Goal: Task Accomplishment & Management: Manage account settings

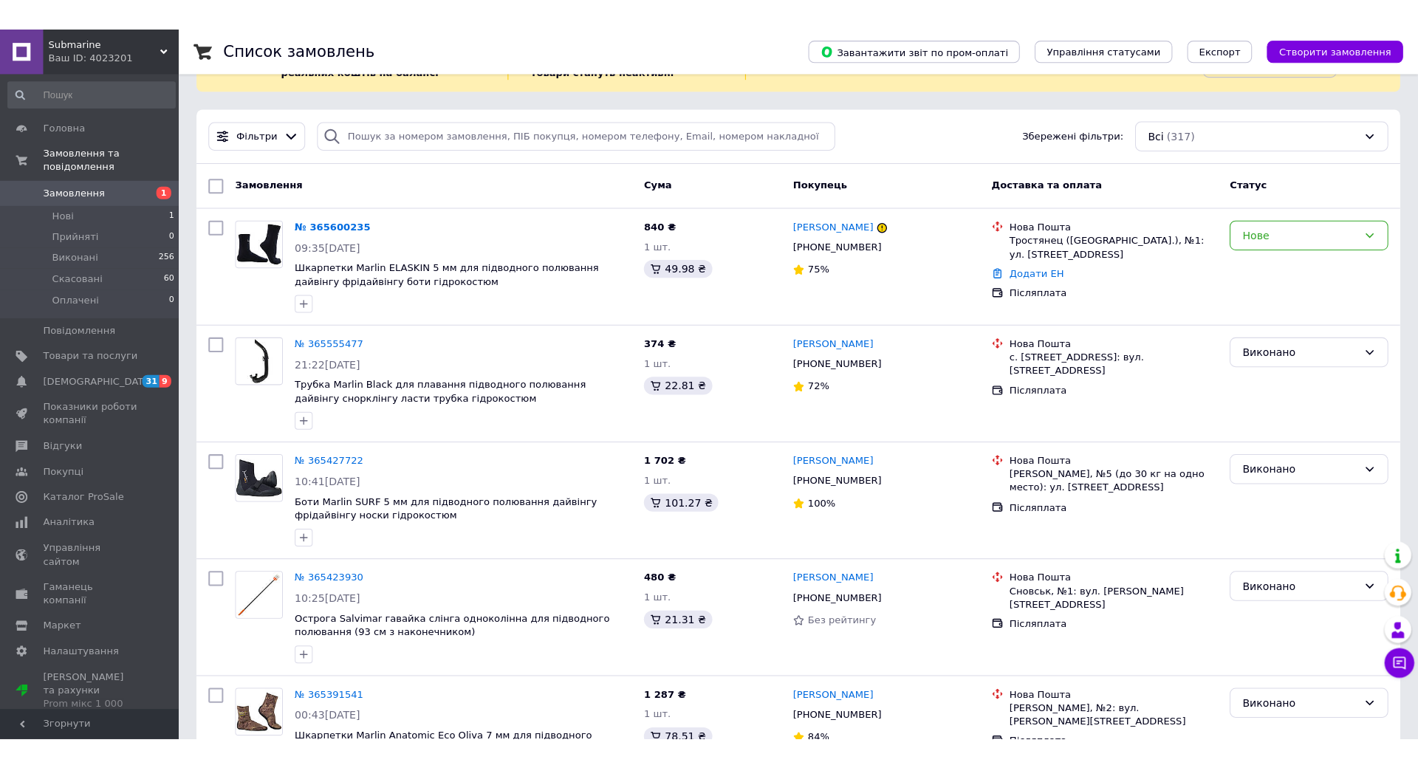
scroll to position [133, 0]
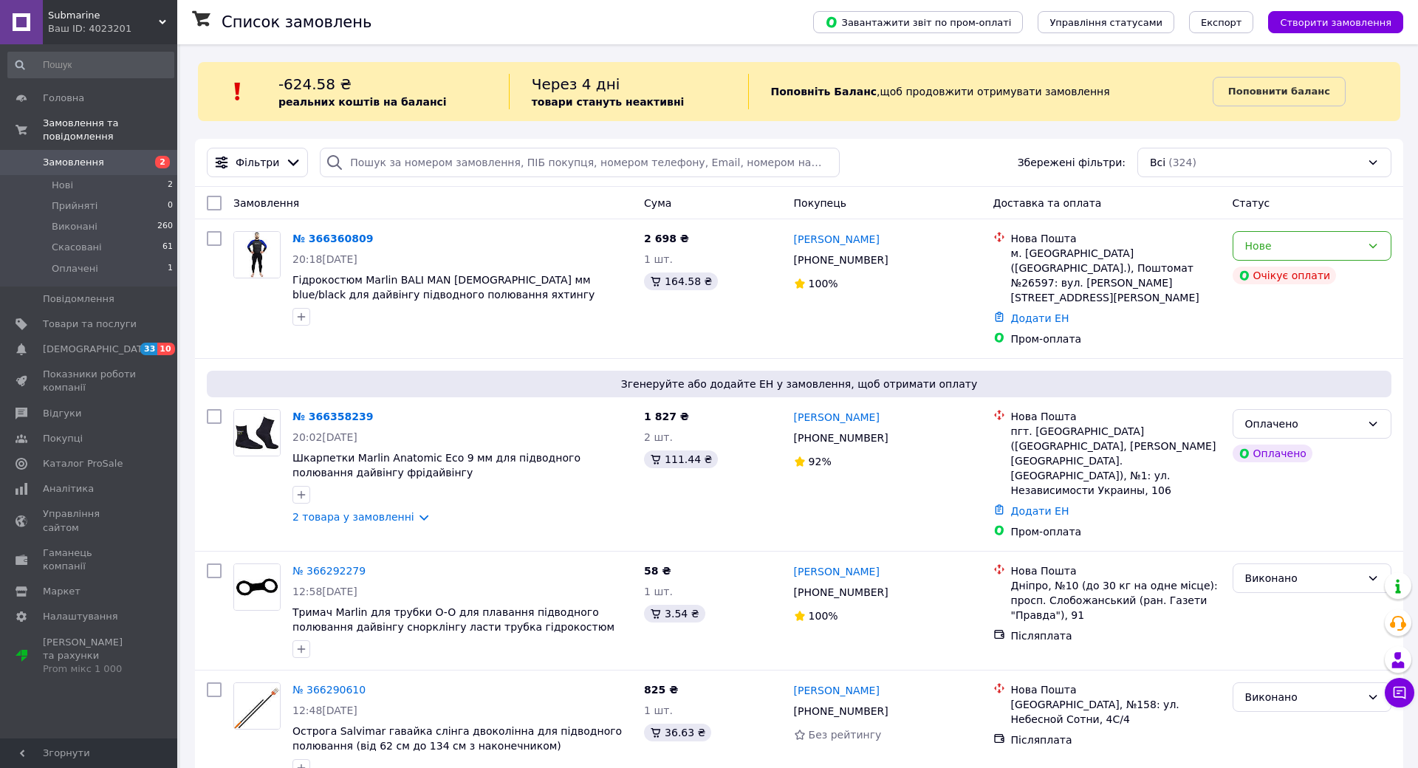
click at [123, 156] on span "Замовлення" at bounding box center [90, 162] width 94 height 13
click at [1367, 418] on icon at bounding box center [1373, 424] width 12 height 12
click at [406, 511] on link "2 товара у замовленні" at bounding box center [353, 517] width 122 height 12
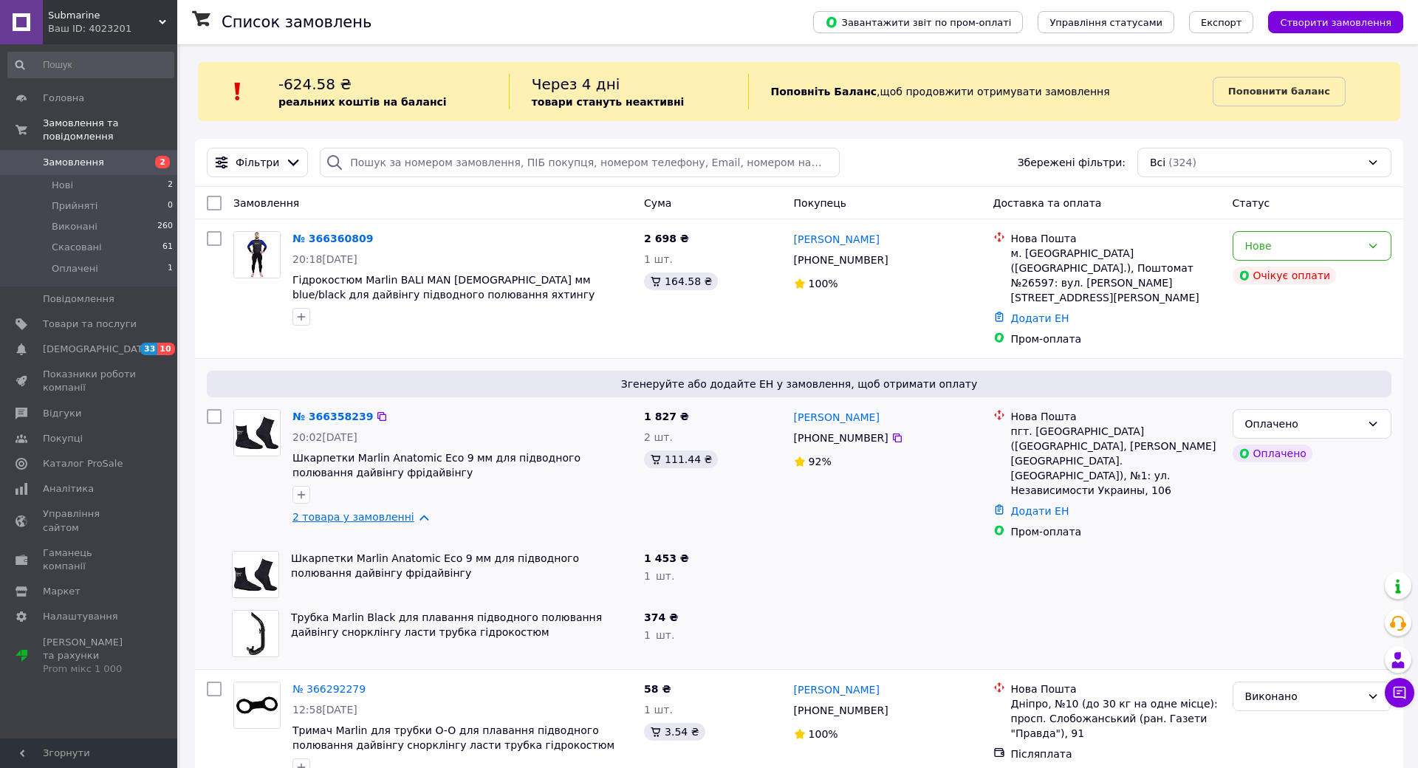
click at [381, 511] on link "2 товара у замовленні" at bounding box center [353, 517] width 122 height 12
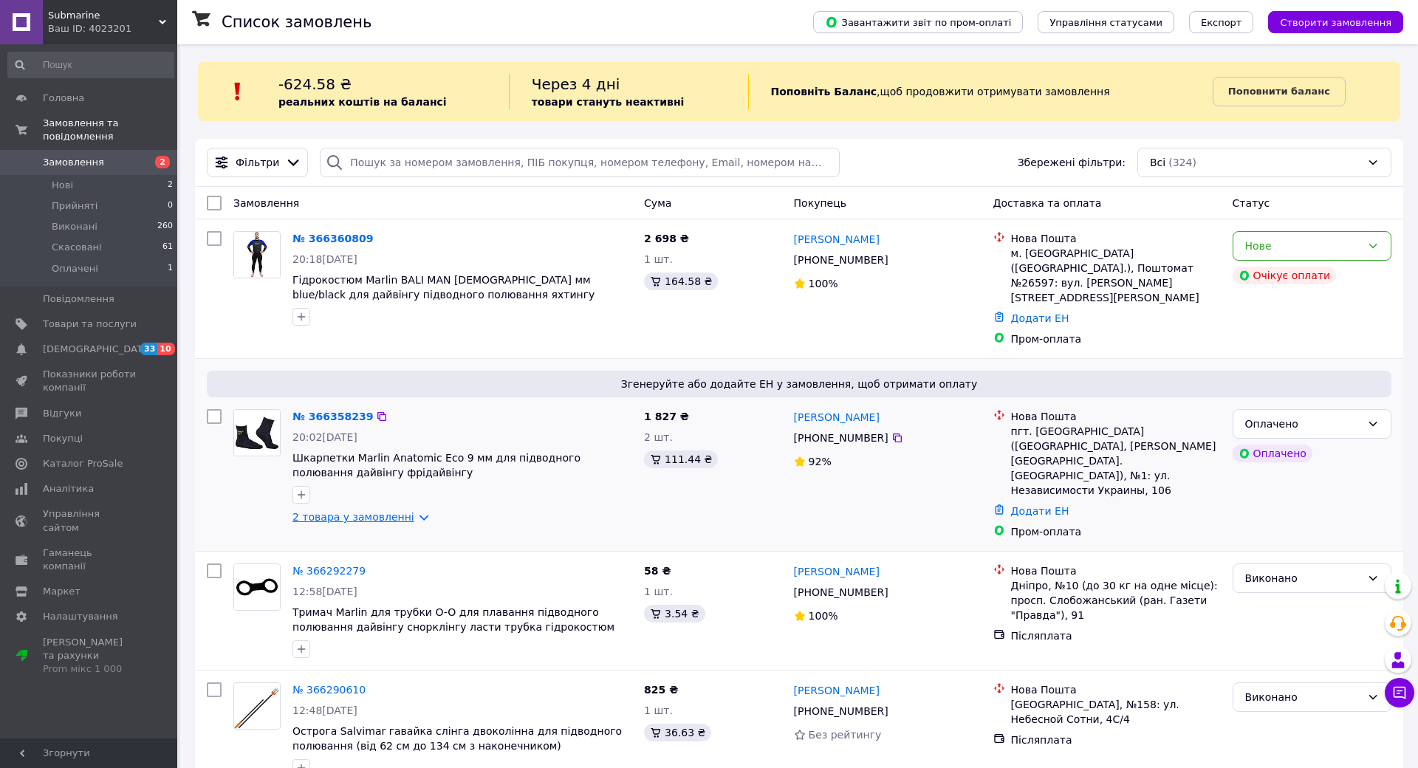
click at [381, 511] on link "2 товара у замовленні" at bounding box center [353, 517] width 122 height 12
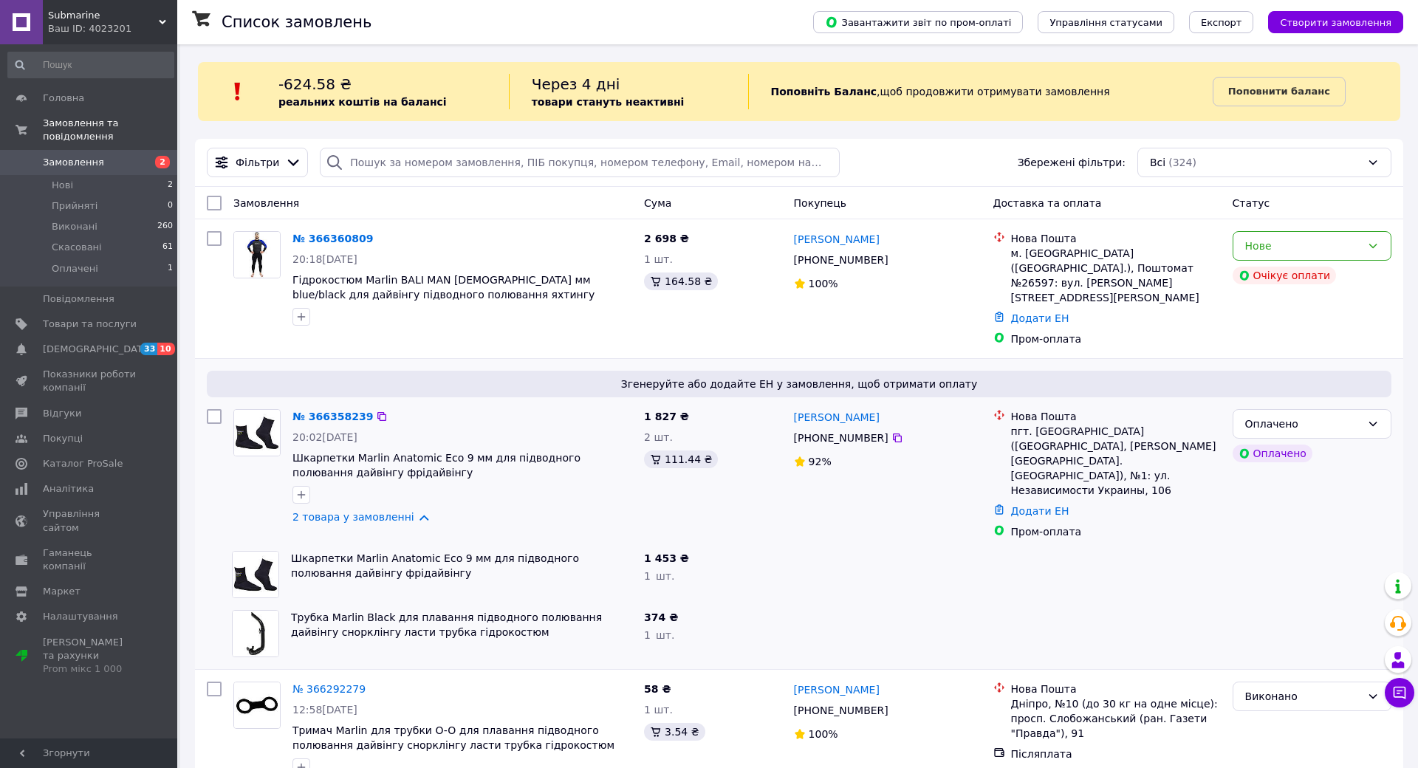
click at [827, 377] on span "Згенеруйте або додайте ЕН у замовлення, щоб отримати оплату" at bounding box center [799, 384] width 1173 height 15
click at [850, 410] on link "[PERSON_NAME]" at bounding box center [837, 417] width 86 height 15
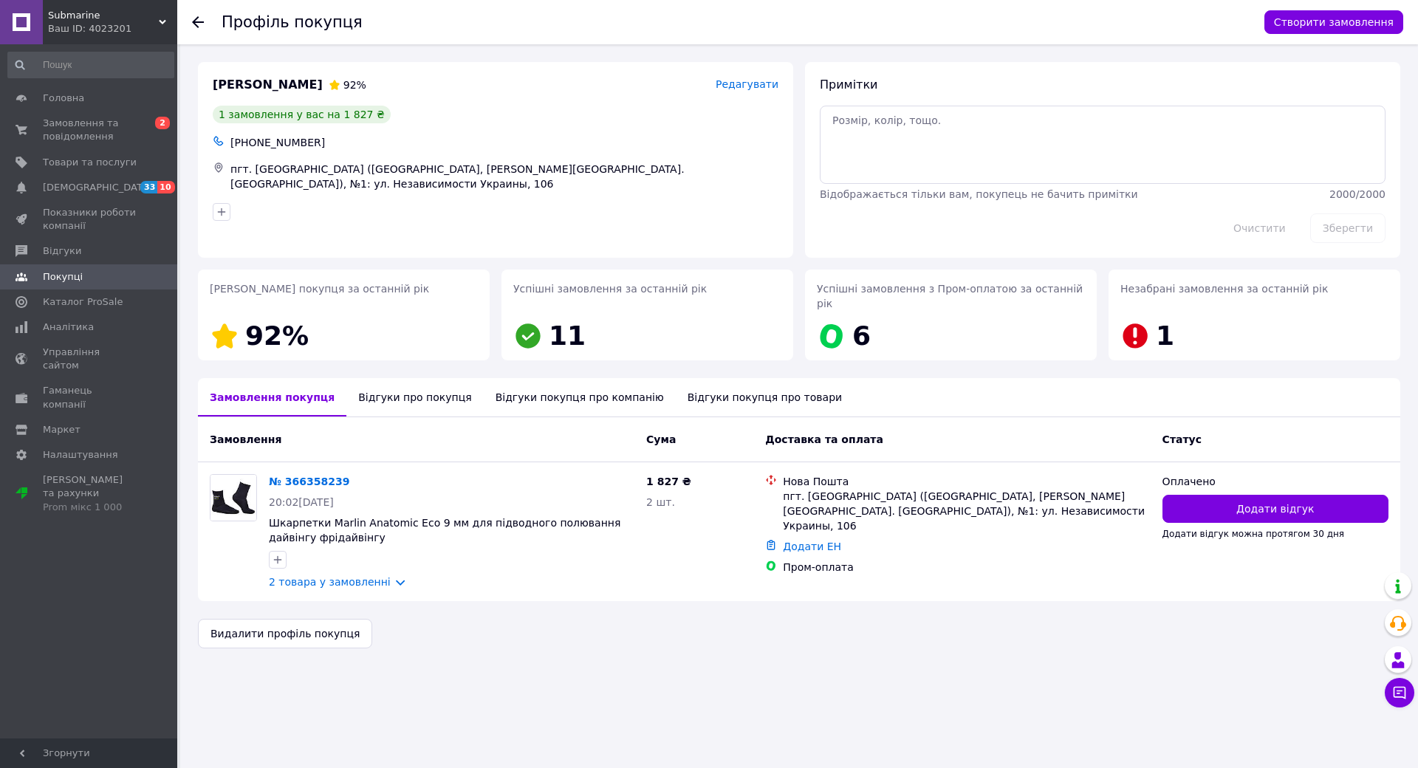
click at [199, 22] on use at bounding box center [198, 22] width 12 height 12
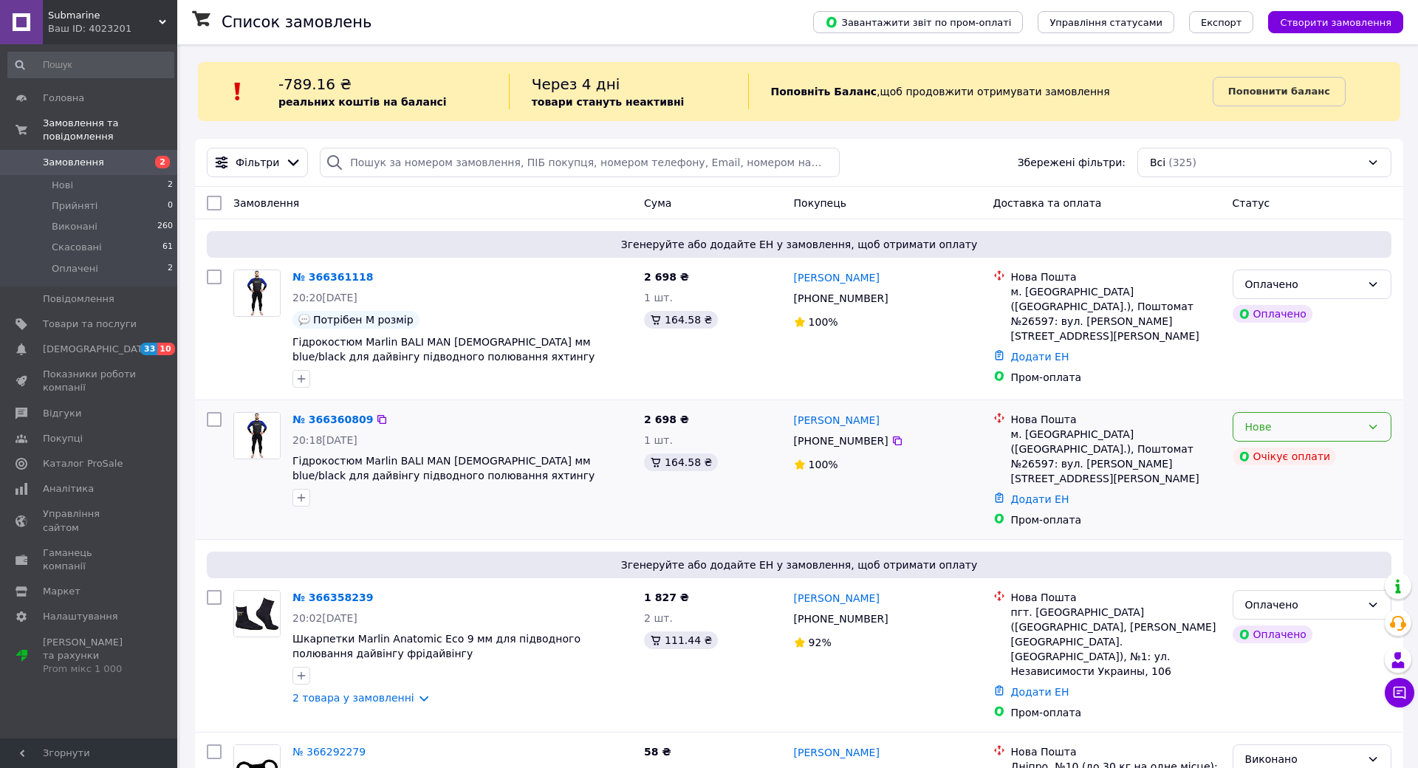
click at [1321, 436] on div "Нове" at bounding box center [1312, 427] width 159 height 30
click at [1321, 422] on div "Нове" at bounding box center [1303, 427] width 116 height 16
drag, startPoint x: 1310, startPoint y: 460, endPoint x: 1296, endPoint y: 431, distance: 33.0
click at [1310, 459] on div "Очікує оплати" at bounding box center [1285, 457] width 104 height 18
click at [1293, 423] on div "Нове" at bounding box center [1303, 427] width 116 height 16
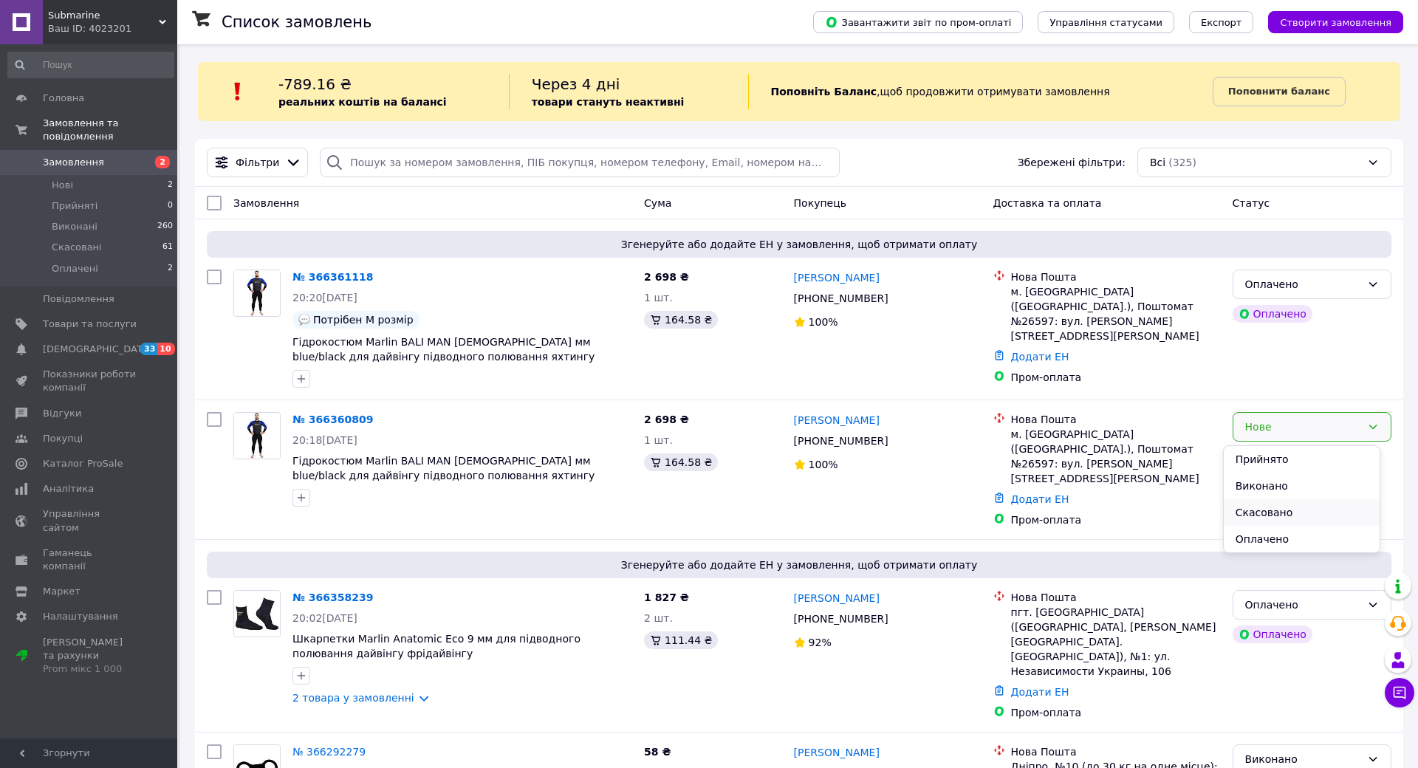
click at [1267, 513] on li "Скасовано" at bounding box center [1302, 512] width 156 height 27
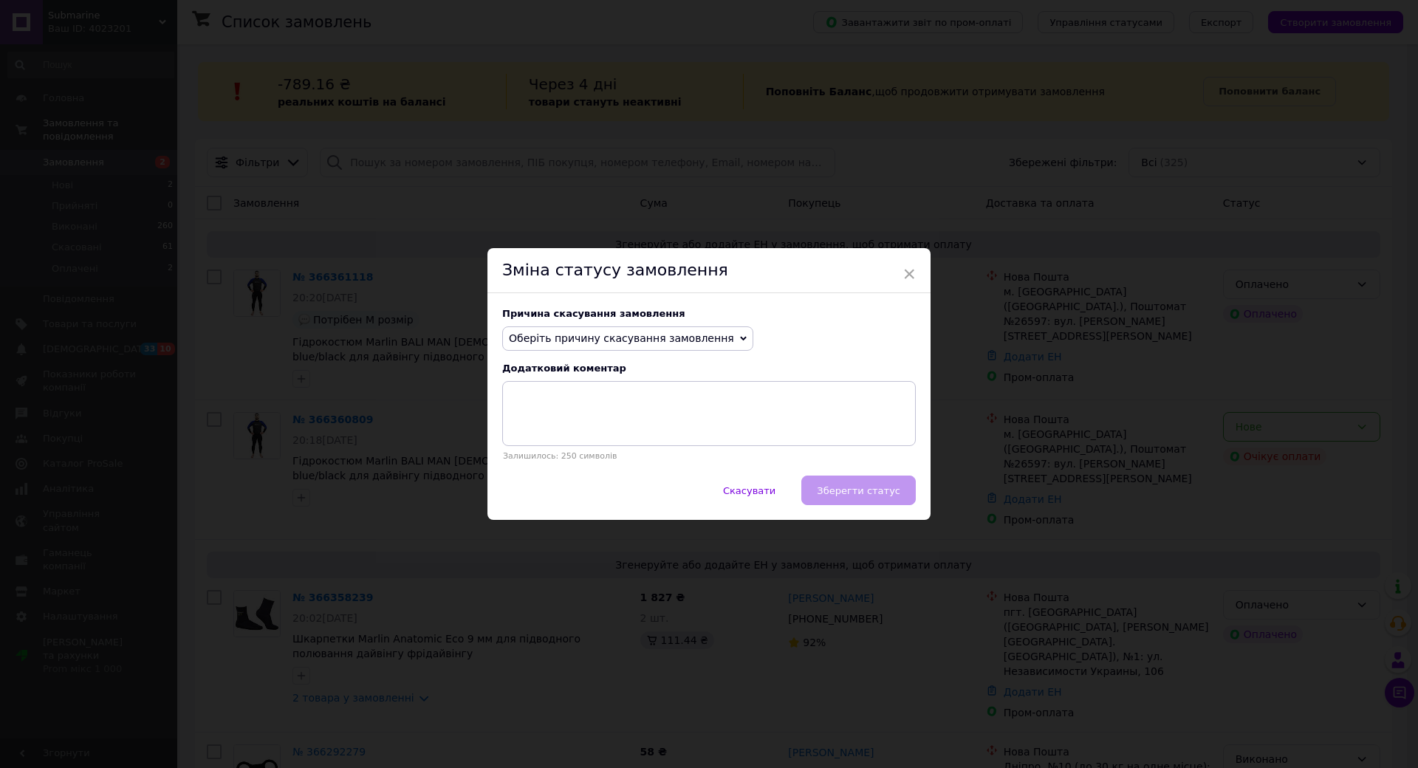
click at [642, 332] on span "Оберіть причину скасування замовлення" at bounding box center [621, 338] width 225 height 12
drag, startPoint x: 572, startPoint y: 376, endPoint x: 694, endPoint y: 405, distance: 125.2
click at [573, 399] on li "Оплата не надійшла" at bounding box center [628, 409] width 250 height 21
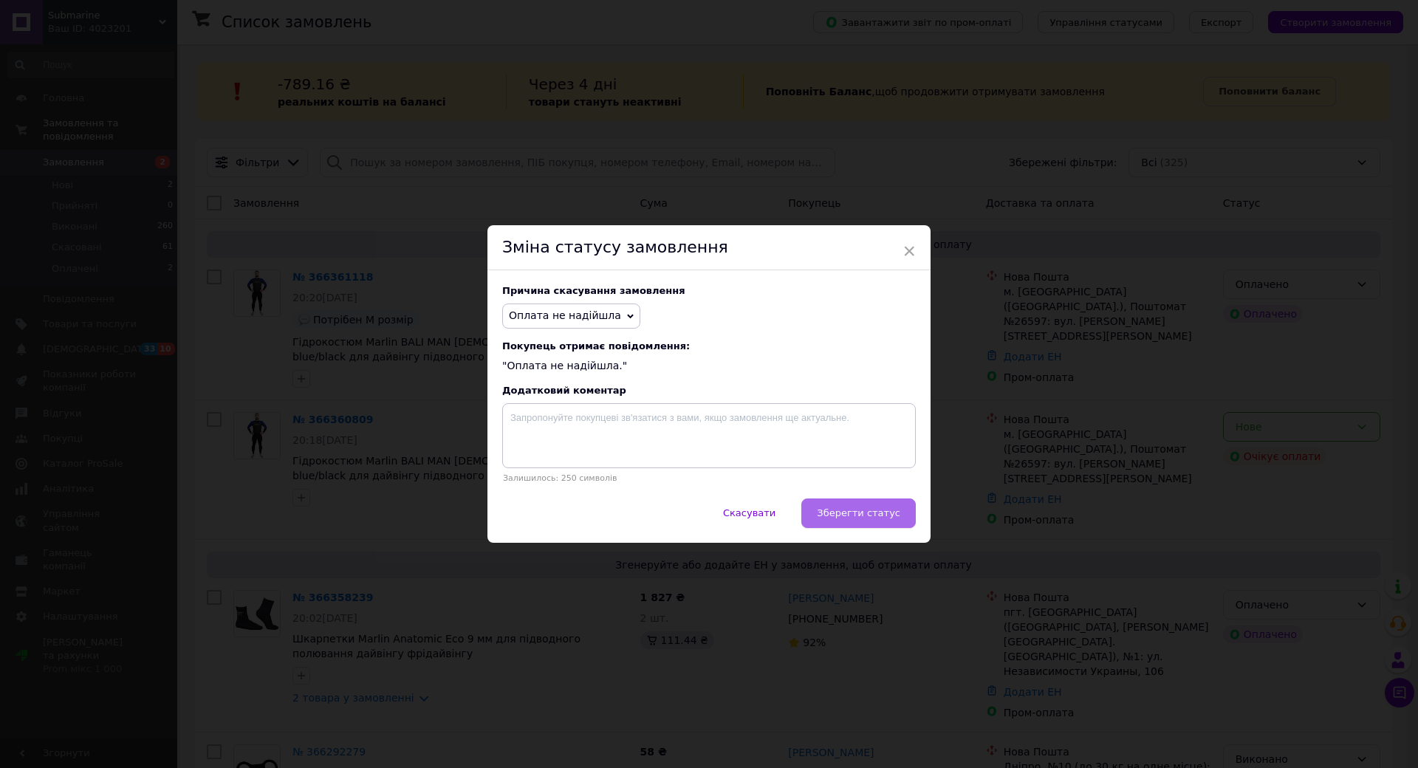
click at [851, 507] on span "Зберегти статус" at bounding box center [858, 512] width 83 height 11
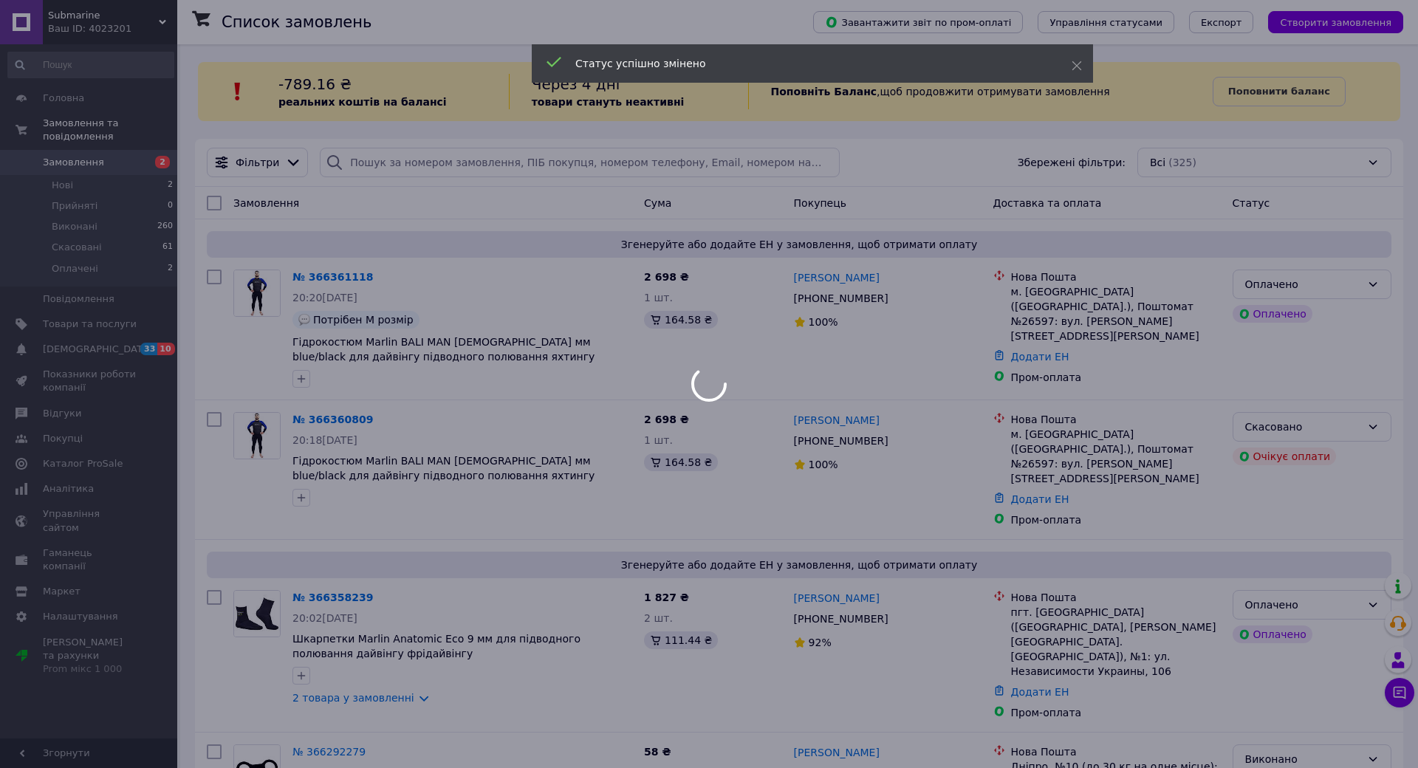
click at [844, 299] on div at bounding box center [709, 384] width 1418 height 768
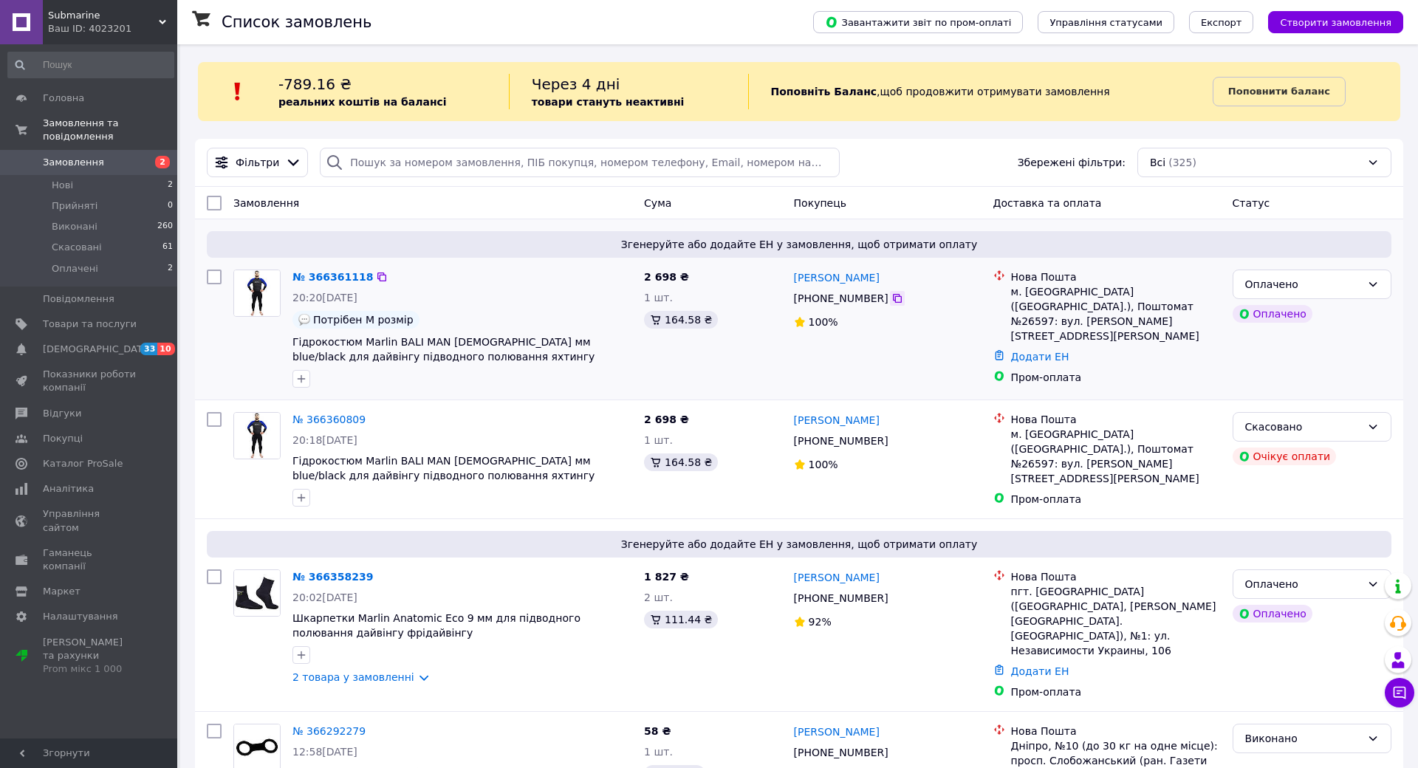
click at [892, 301] on icon at bounding box center [898, 298] width 12 height 12
click at [1174, 370] on div "Пром-оплата" at bounding box center [1116, 377] width 210 height 15
click at [1173, 519] on div "Згенеруйте або додайте ЕН у замовлення, щоб отримати оплату № 366358239 20:02, …" at bounding box center [799, 615] width 1208 height 193
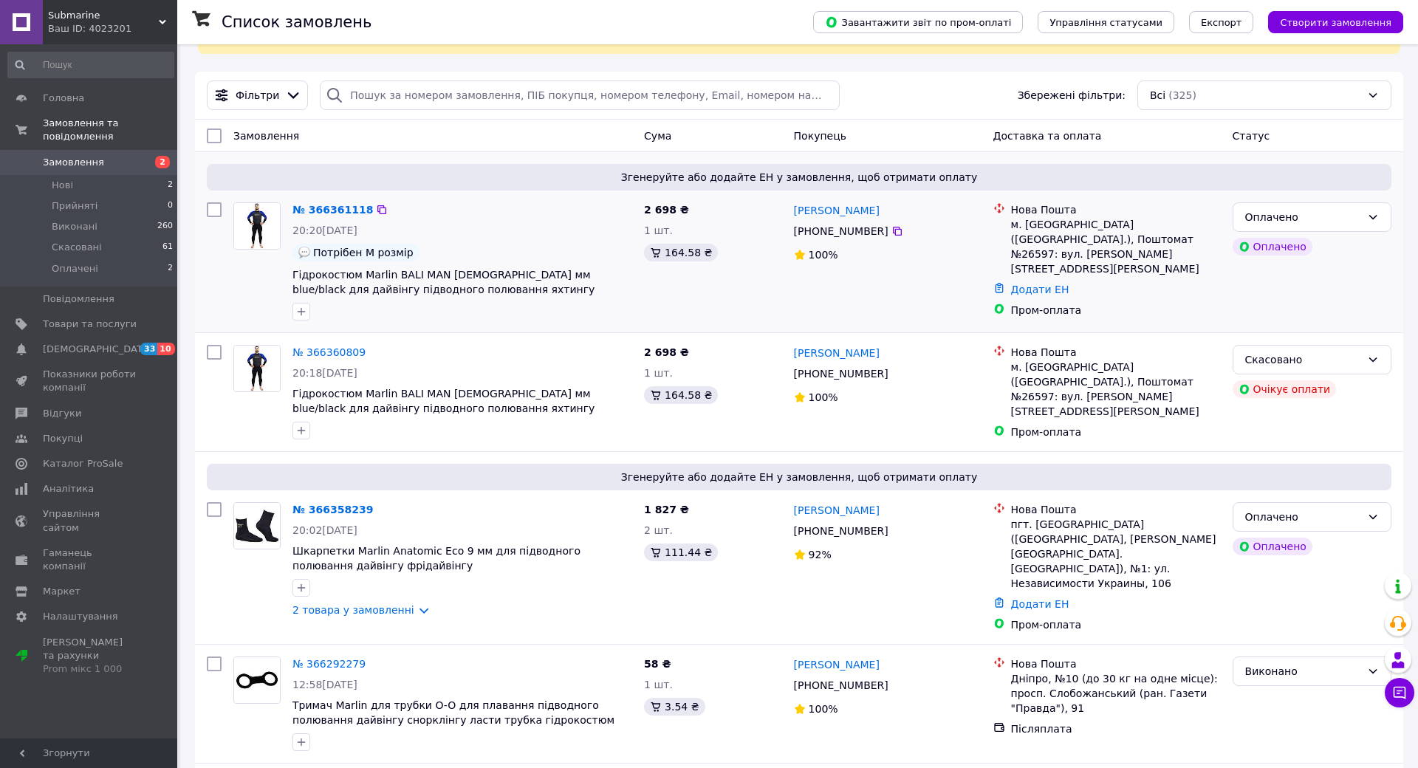
scroll to position [74, 0]
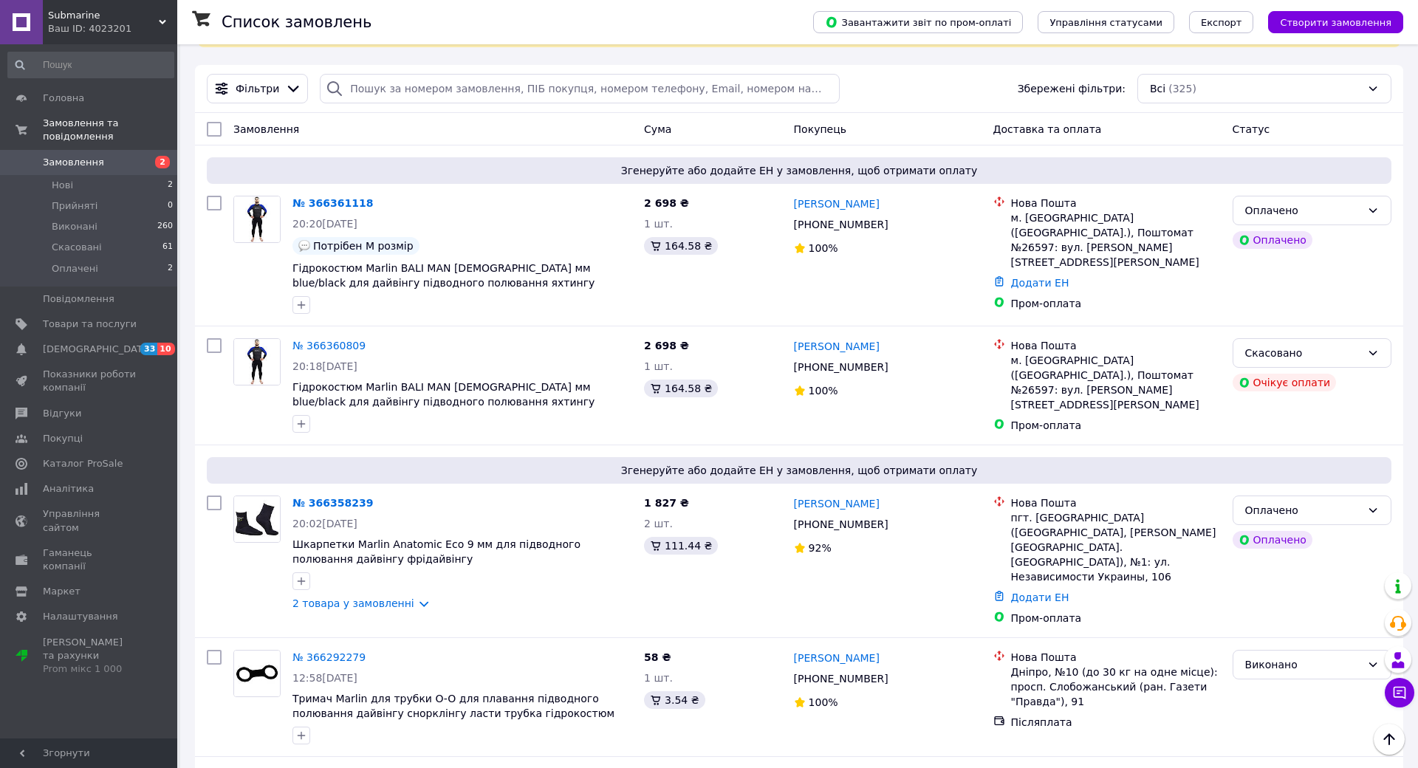
click at [1392, 685] on icon at bounding box center [1399, 692] width 15 height 15
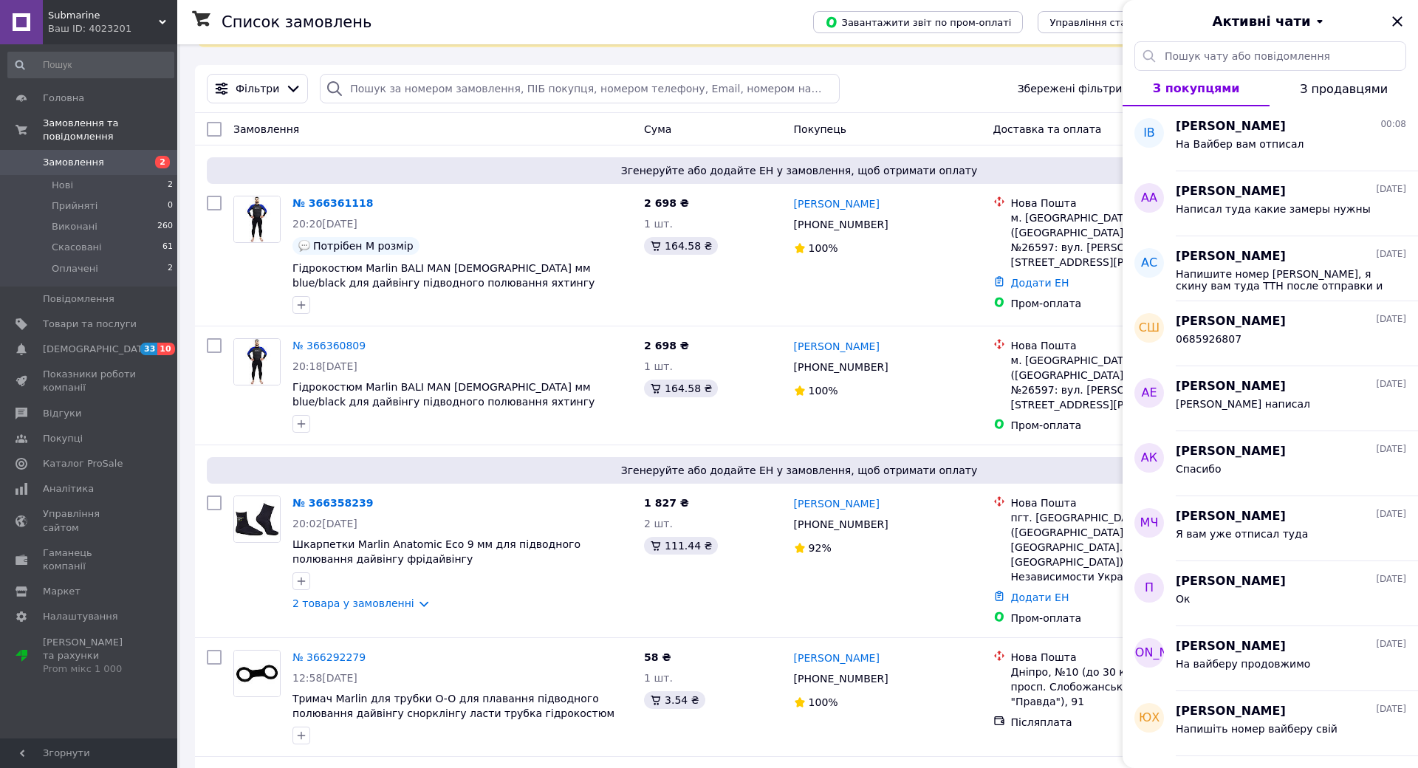
click at [1331, 90] on span "З продавцями" at bounding box center [1344, 89] width 88 height 14
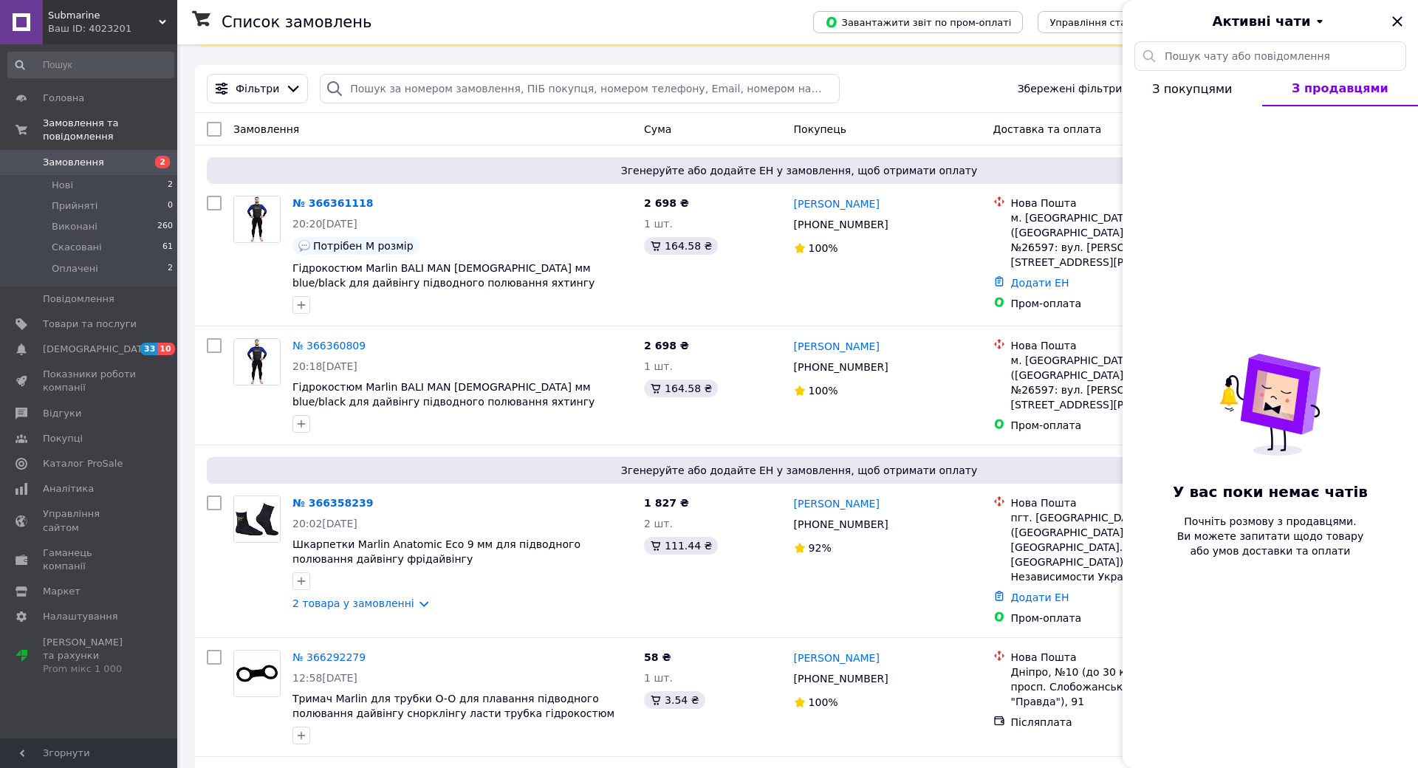
click at [1223, 86] on button "З покупцями" at bounding box center [1193, 88] width 140 height 35
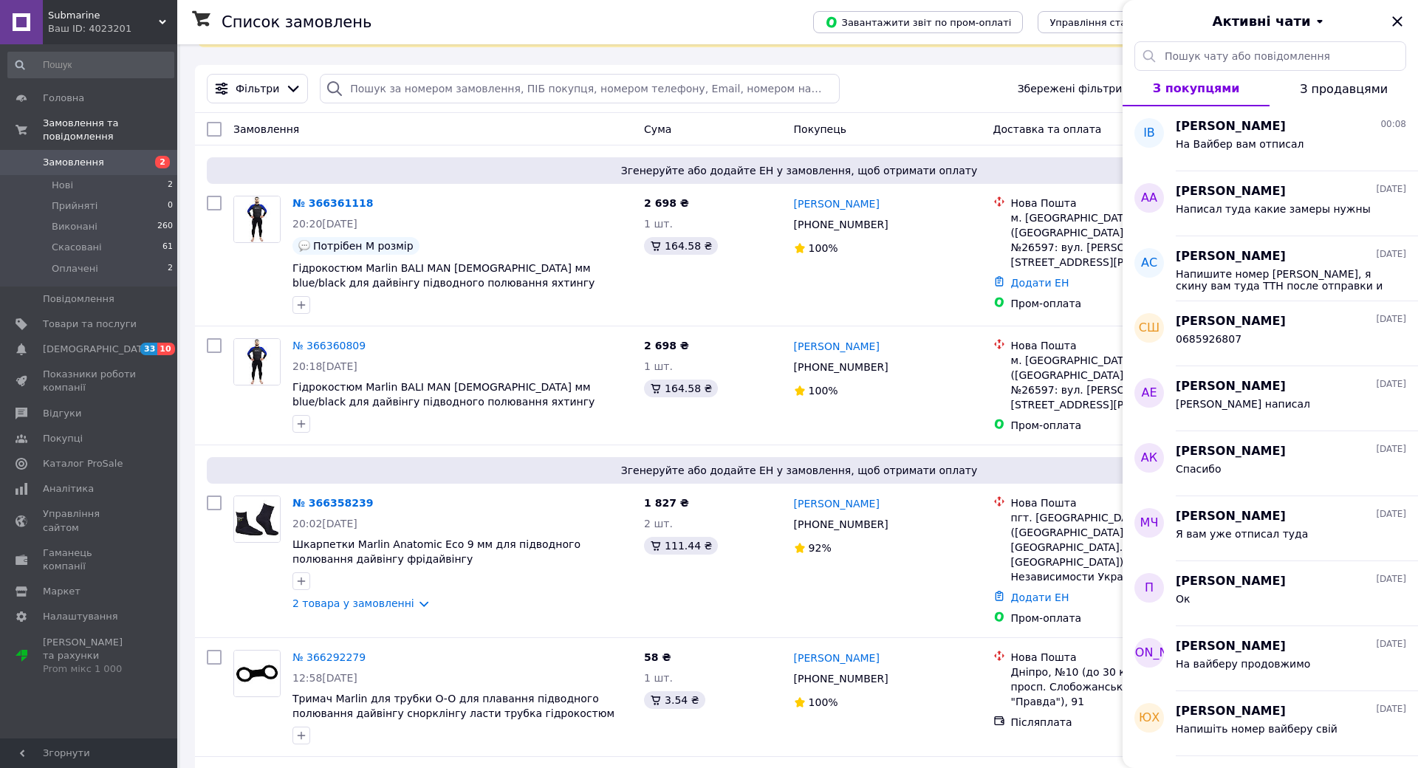
click at [945, 90] on div "Фільтри Збережені фільтри: Всі (325)" at bounding box center [799, 89] width 1197 height 30
click at [326, 504] on link "№ 366358239" at bounding box center [332, 503] width 81 height 12
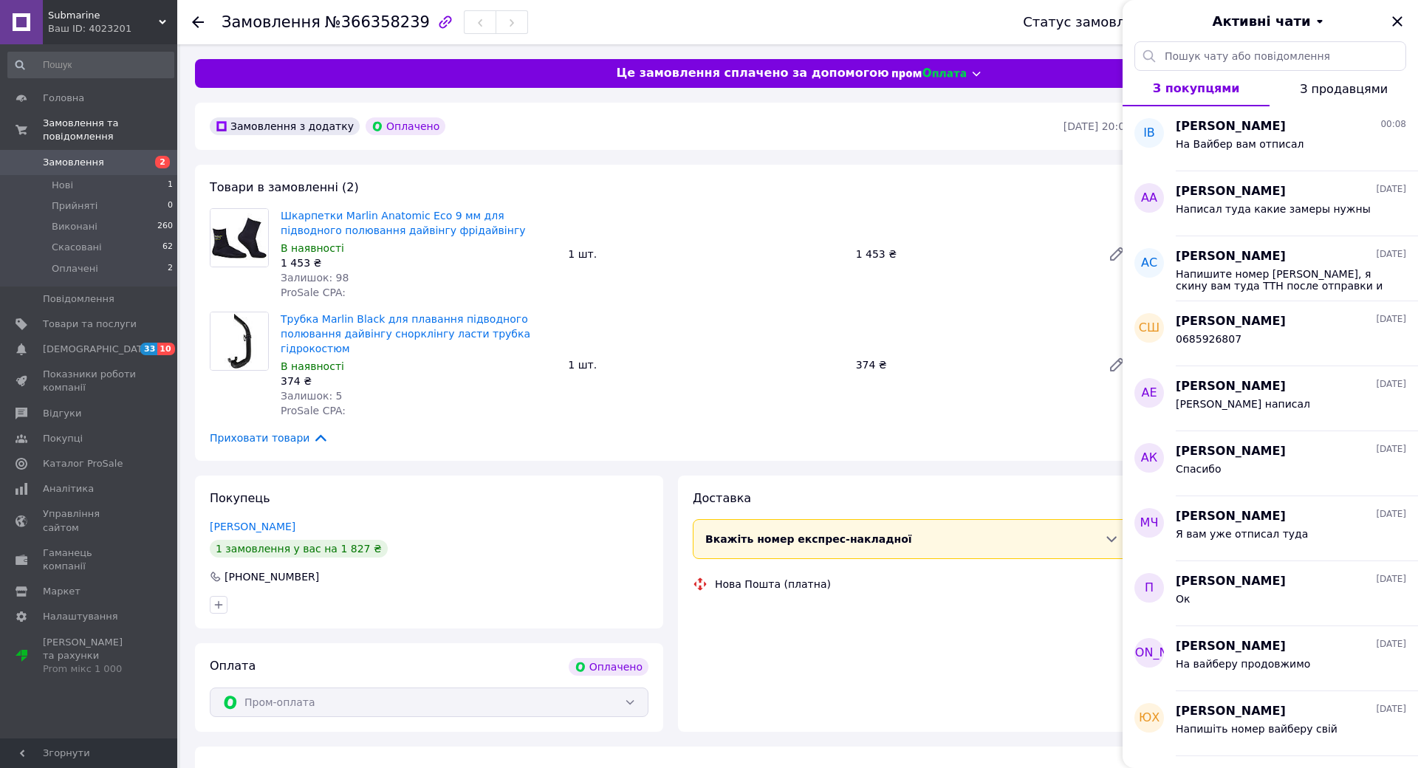
click at [1395, 28] on div "Активні чати" at bounding box center [1270, 20] width 295 height 41
click at [1392, 25] on icon "Закрити" at bounding box center [1397, 21] width 10 height 10
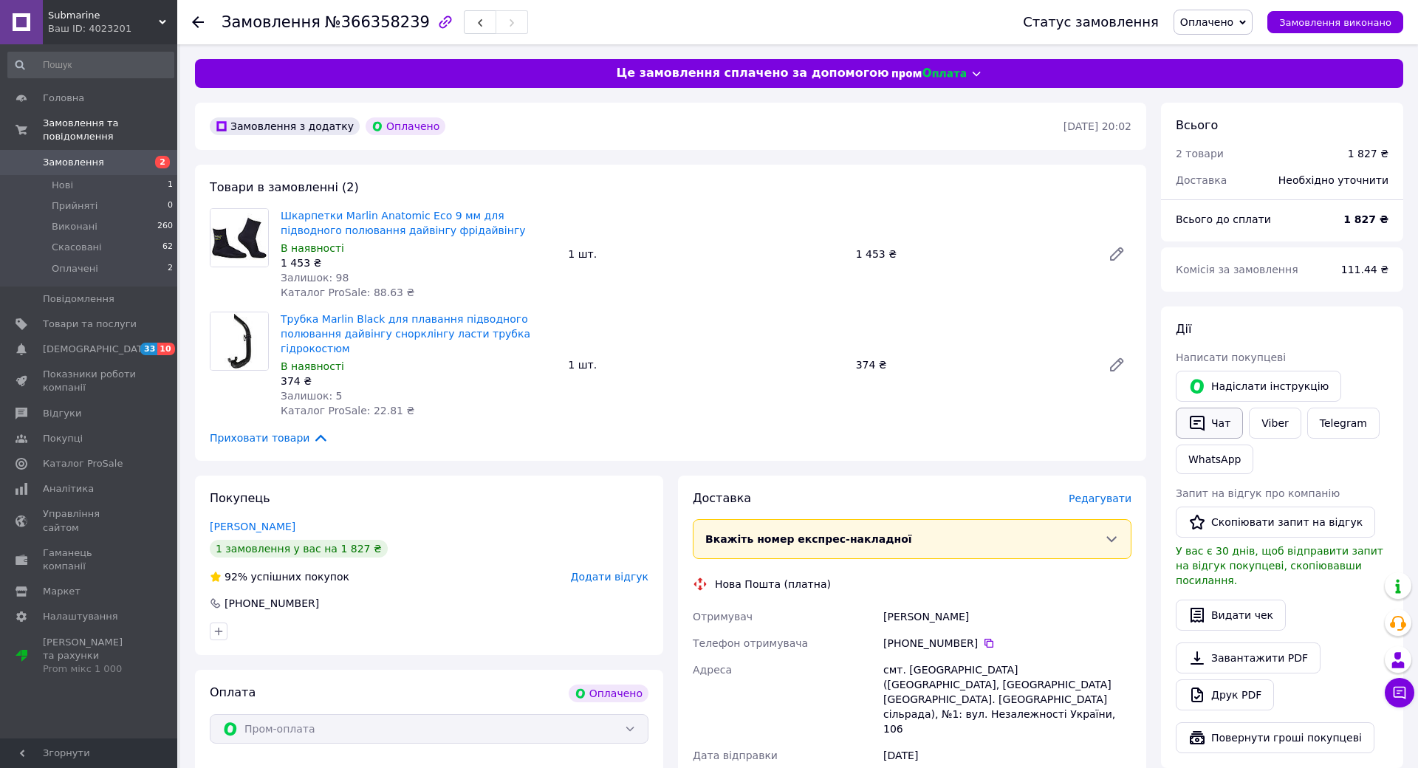
click at [1211, 426] on button "Чат" at bounding box center [1209, 423] width 67 height 31
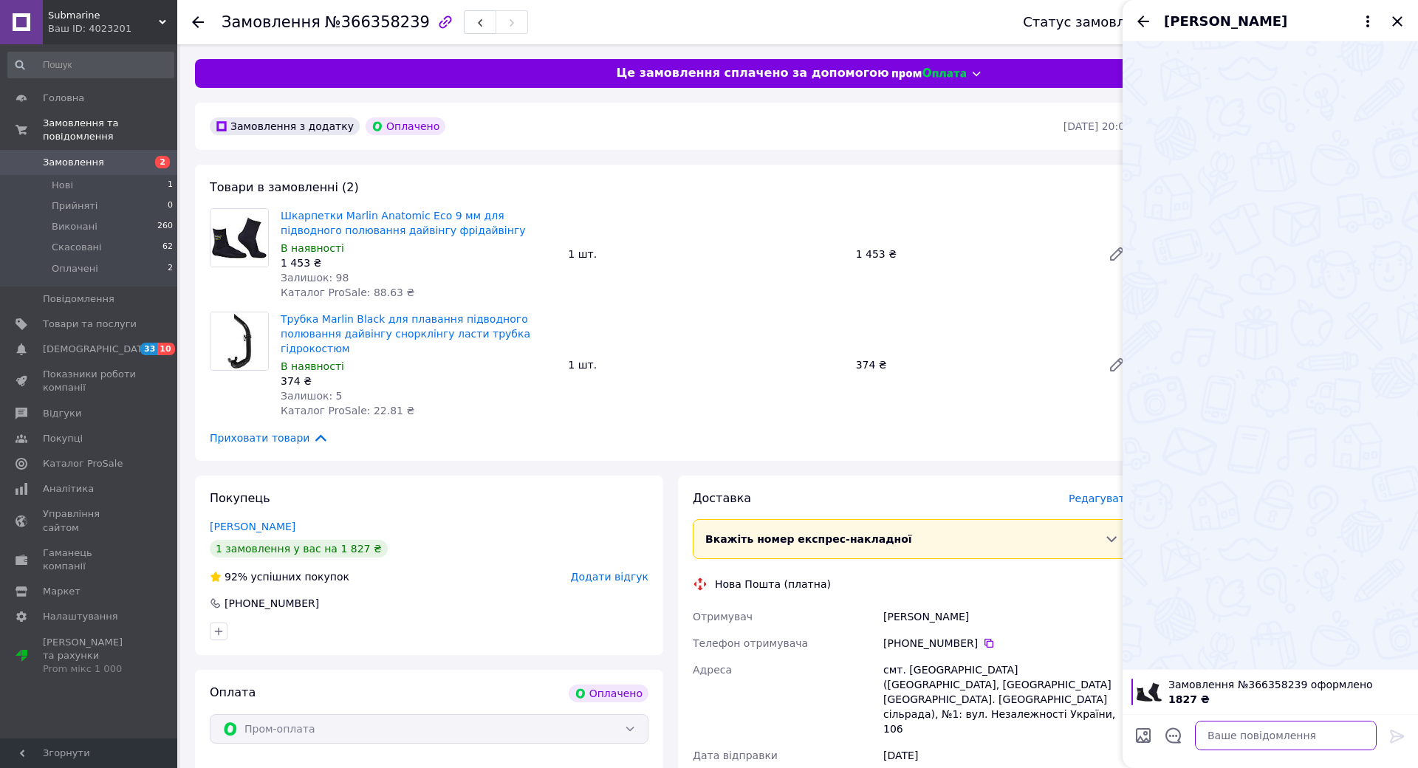
click at [1258, 721] on textarea at bounding box center [1286, 736] width 182 height 30
type textarea "Добрый вечер"
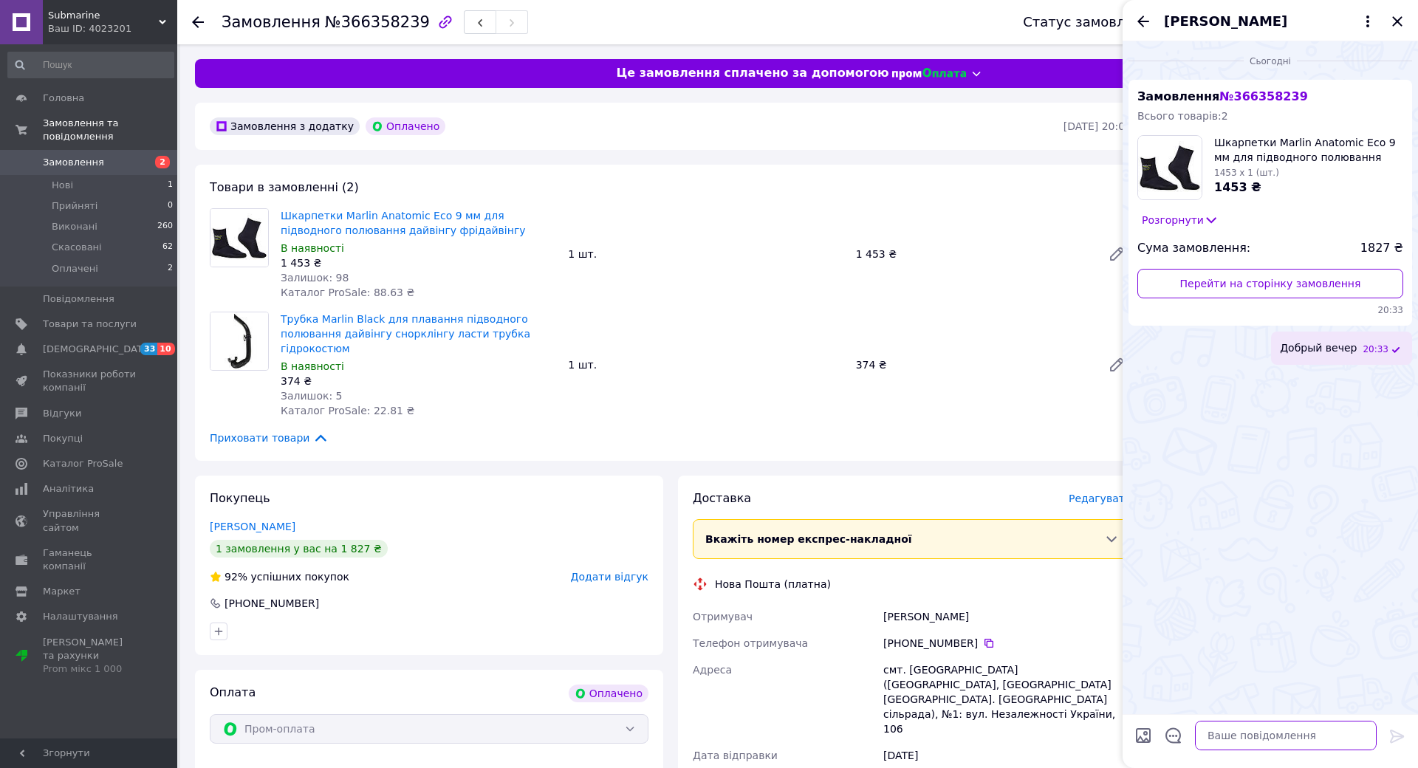
type textarea "[PERSON_NAME]"
type textarea "не могу вам дозвониться"
type textarea "напишите номер [PERSON_NAME]"
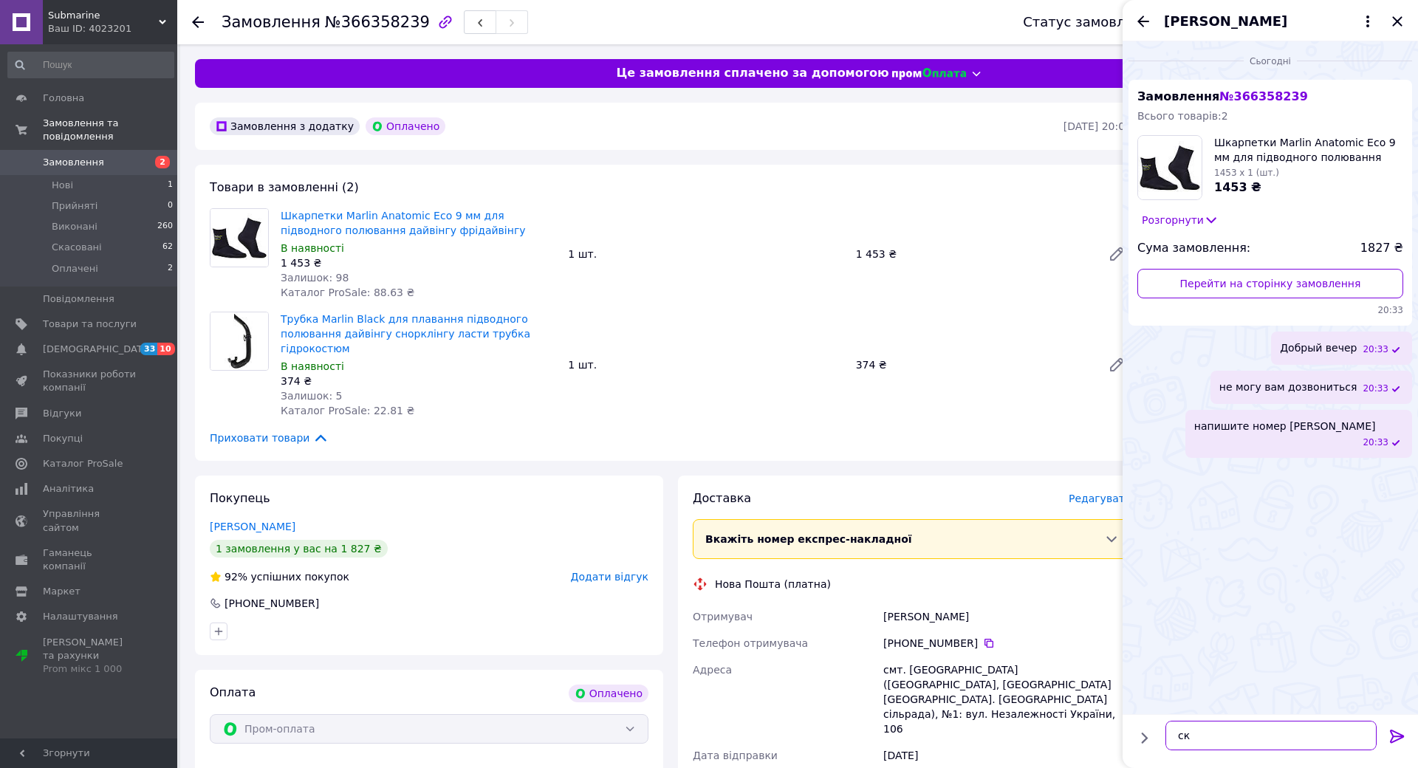
type textarea "с"
type textarea "я спрошу замер ноги"
type textarea "и скину туда ттн после отправки"
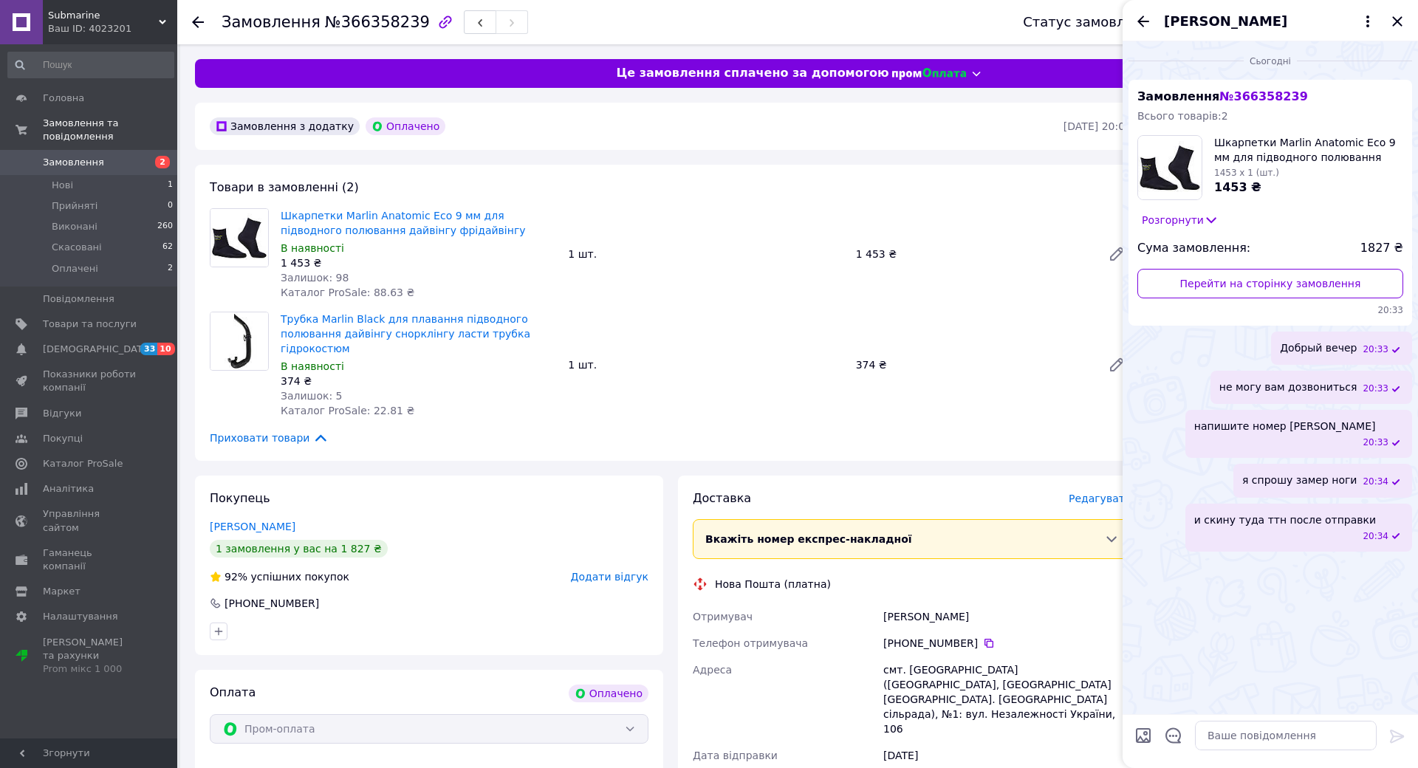
click at [134, 156] on span "Замовлення" at bounding box center [90, 162] width 94 height 13
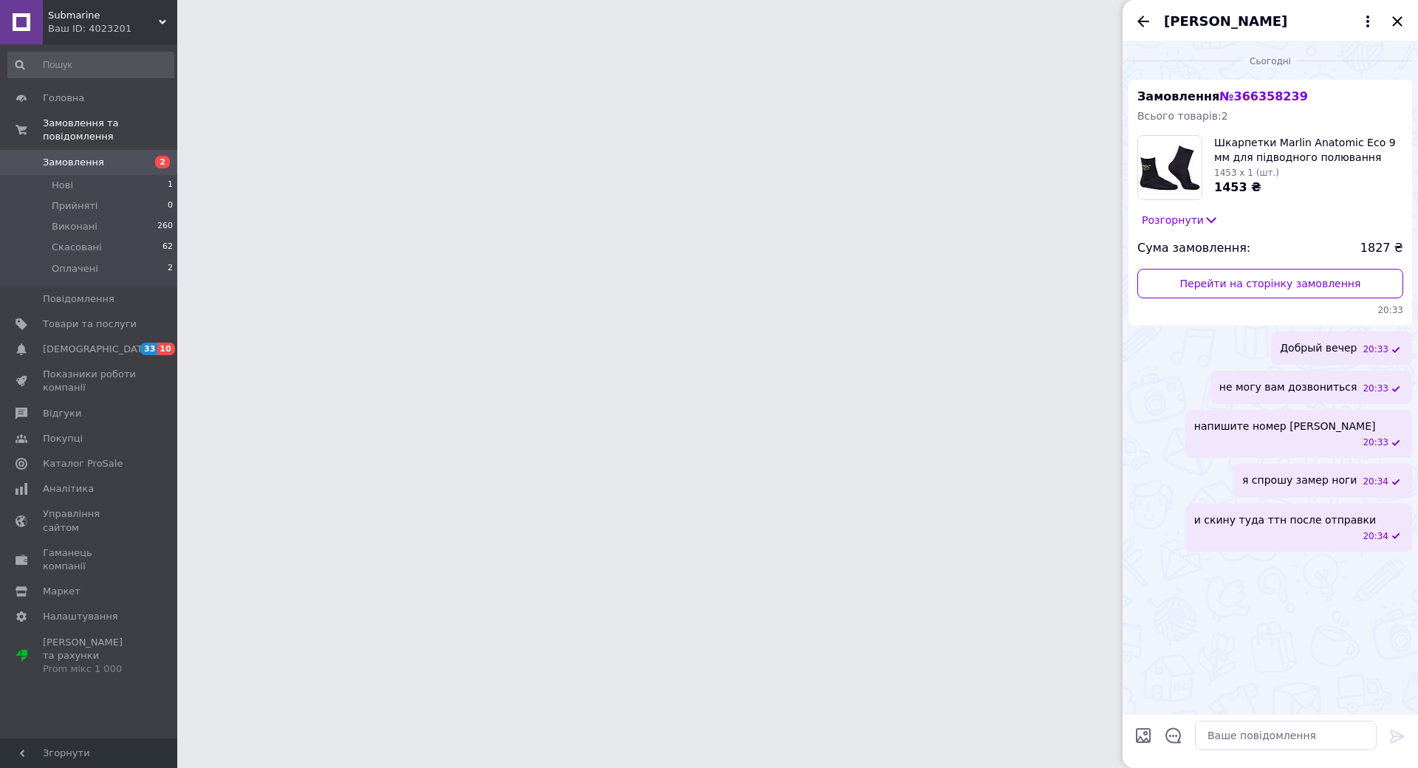
click at [1395, 18] on icon "Закрити" at bounding box center [1398, 22] width 18 height 18
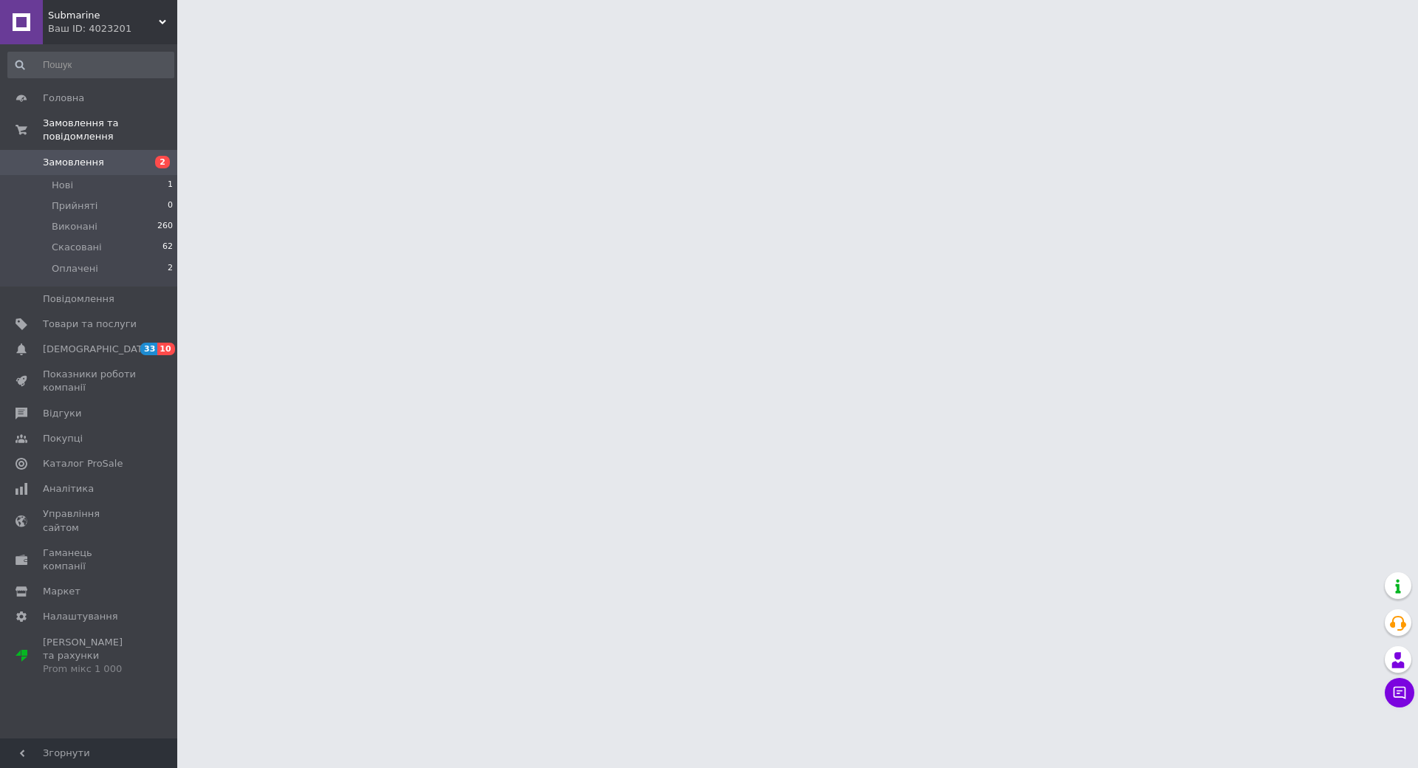
click at [137, 156] on span "2" at bounding box center [157, 162] width 41 height 13
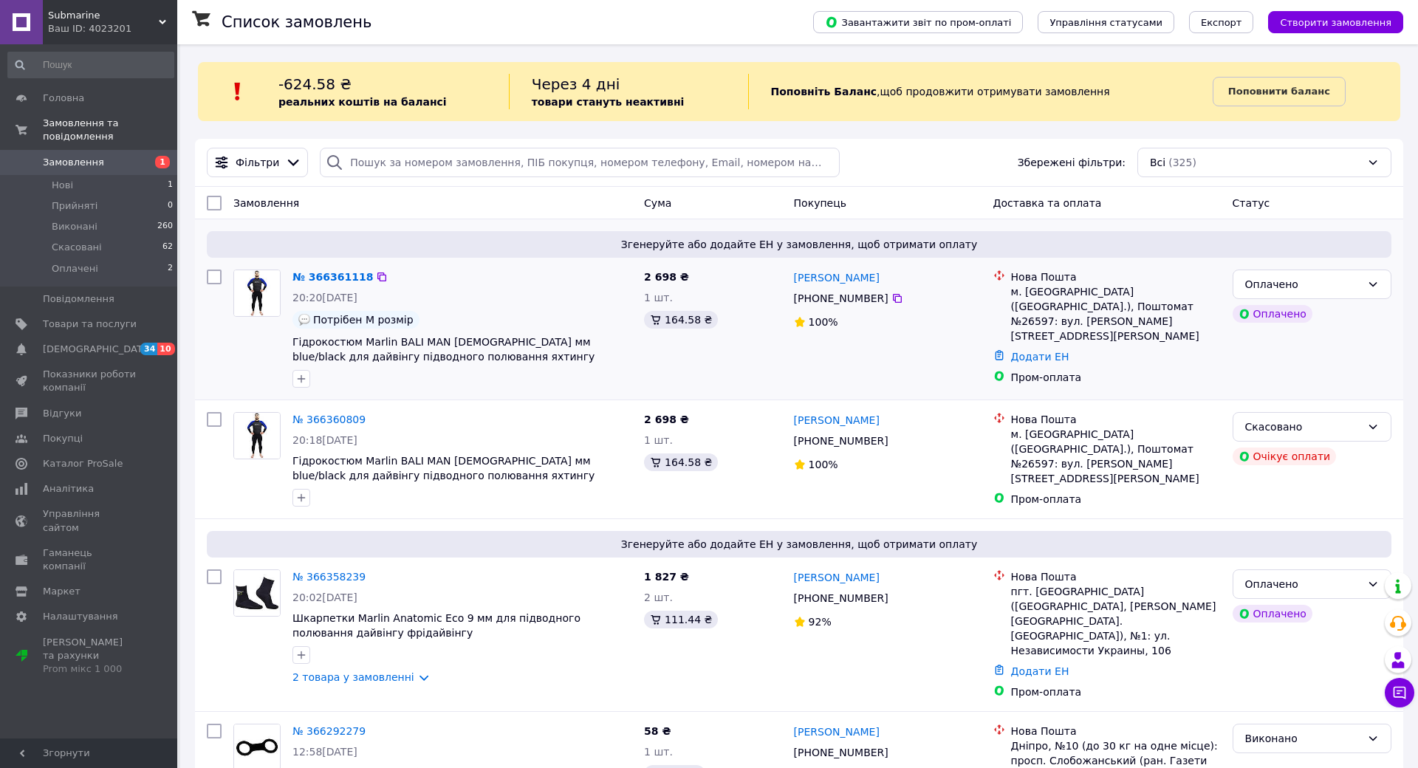
click at [1262, 267] on div "Оплачено Оплачено" at bounding box center [1312, 329] width 171 height 130
click at [1268, 278] on div "Оплачено" at bounding box center [1303, 284] width 116 height 16
click at [1264, 312] on li "Прийнято" at bounding box center [1302, 317] width 156 height 27
drag, startPoint x: 1002, startPoint y: 290, endPoint x: 1035, endPoint y: 291, distance: 33.2
click at [1035, 291] on div "Нова Пошта м. [GEOGRAPHIC_DATA] ([GEOGRAPHIC_DATA].), Поштомат №26597: вул. [PE…" at bounding box center [1116, 307] width 216 height 74
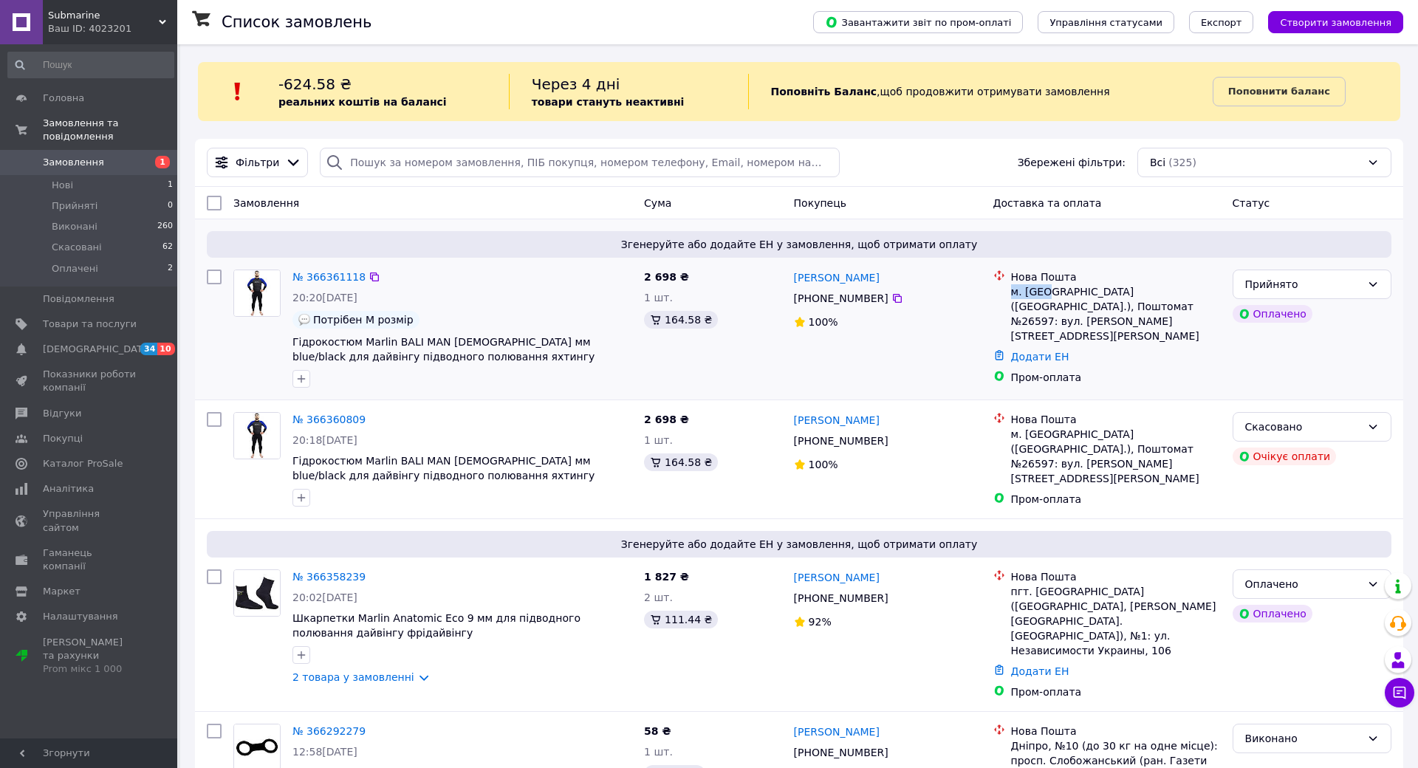
copy div "м. [GEOGRAPHIC_DATA]"
drag, startPoint x: 1114, startPoint y: 290, endPoint x: 1202, endPoint y: 290, distance: 87.9
click at [1202, 290] on div "м. [GEOGRAPHIC_DATA] ([GEOGRAPHIC_DATA].), Поштомат №26597: вул. [PERSON_NAME][…" at bounding box center [1116, 313] width 210 height 59
click at [1205, 289] on div "м. [GEOGRAPHIC_DATA] ([GEOGRAPHIC_DATA].), Поштомат №26597: вул. [PERSON_NAME][…" at bounding box center [1116, 313] width 210 height 59
drag, startPoint x: 1203, startPoint y: 289, endPoint x: 1171, endPoint y: 291, distance: 31.8
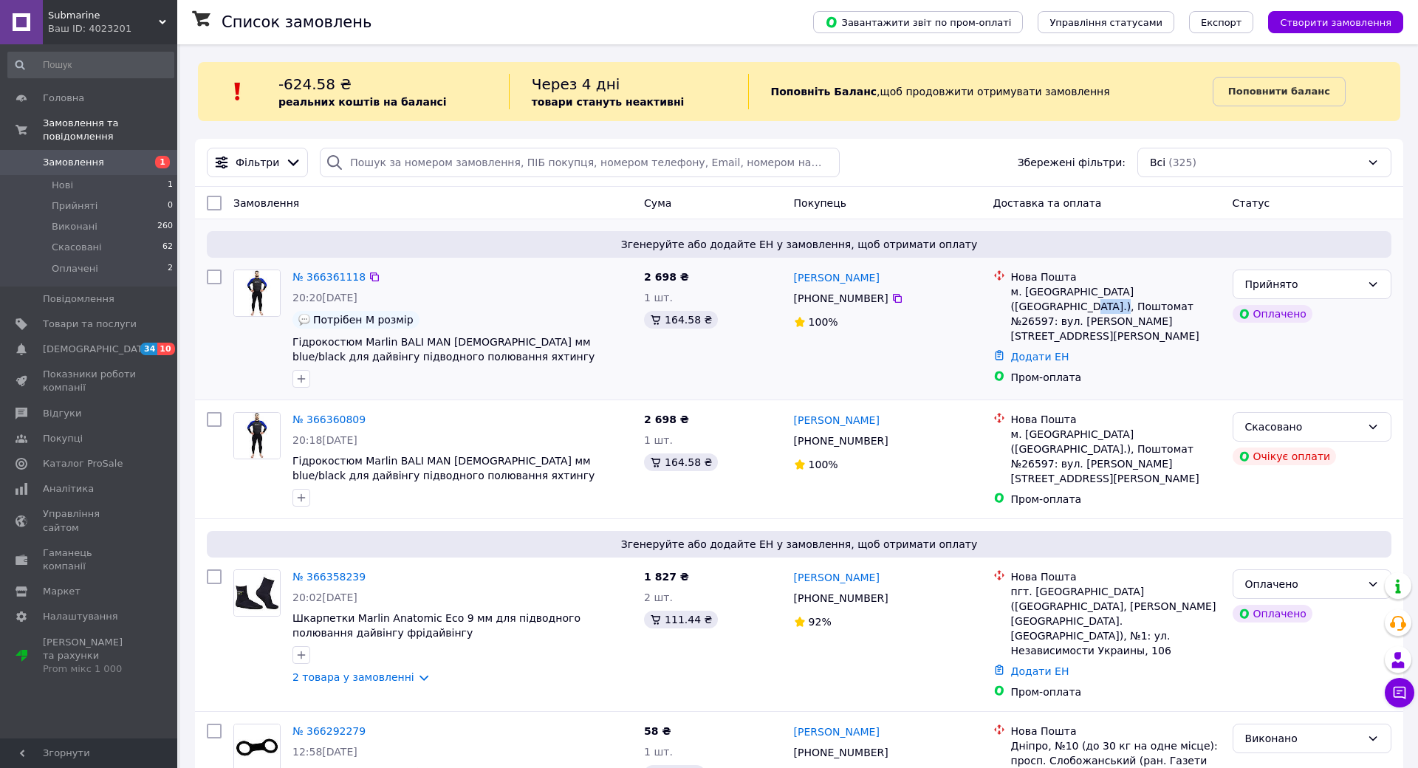
click at [1171, 291] on div "м. [GEOGRAPHIC_DATA] ([GEOGRAPHIC_DATA].), Поштомат №26597: вул. [PERSON_NAME][…" at bounding box center [1116, 313] width 210 height 59
click at [1132, 290] on div "м. [GEOGRAPHIC_DATA] ([GEOGRAPHIC_DATA].), Поштомат №26597: вул. [PERSON_NAME][…" at bounding box center [1116, 313] width 210 height 59
drag, startPoint x: 1115, startPoint y: 292, endPoint x: 1202, endPoint y: 292, distance: 87.2
click at [1202, 292] on div "м. [GEOGRAPHIC_DATA] ([GEOGRAPHIC_DATA].), Поштомат №26597: вул. [PERSON_NAME][…" at bounding box center [1116, 313] width 210 height 59
copy div "Поштомат №26597"
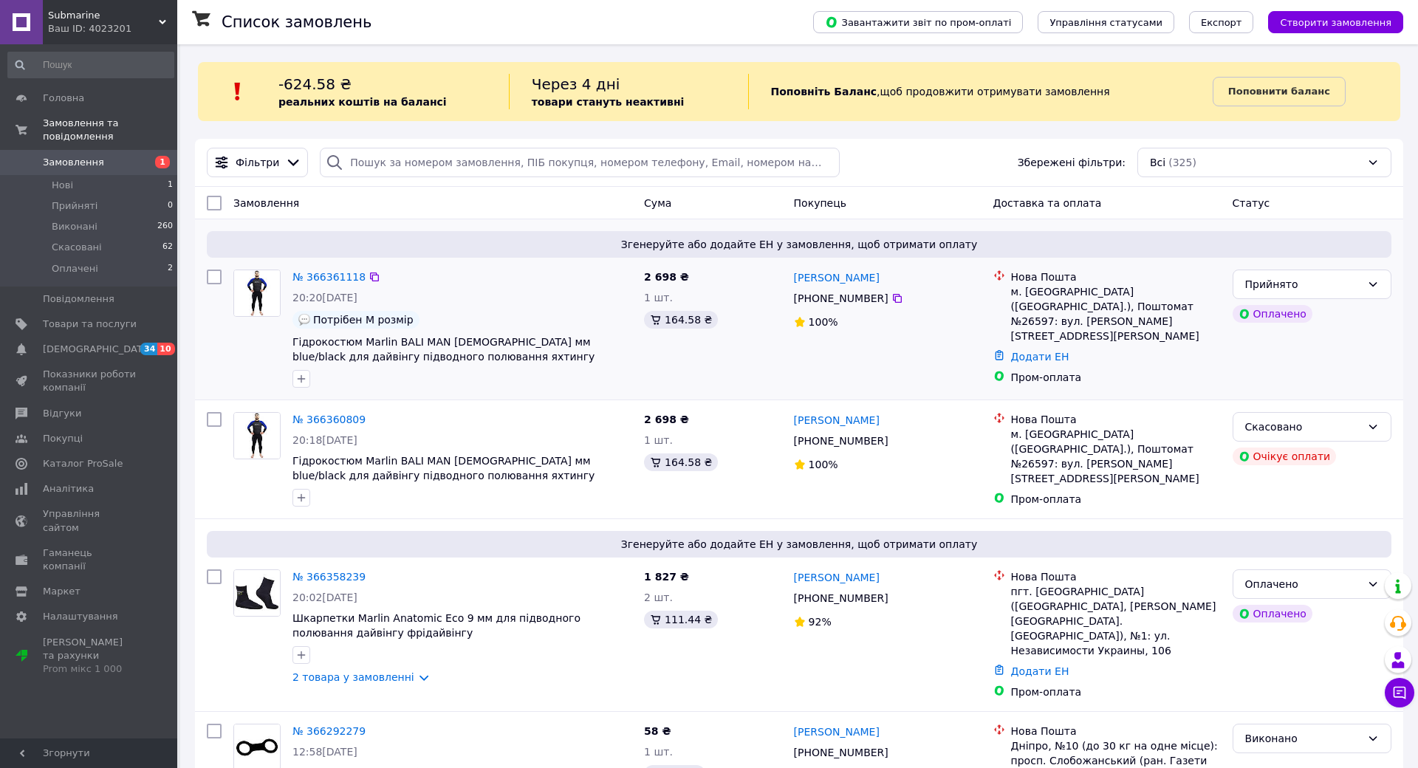
click at [1105, 312] on div "м. [GEOGRAPHIC_DATA] ([GEOGRAPHIC_DATA].), Поштомат №26597: вул. [PERSON_NAME][…" at bounding box center [1116, 313] width 210 height 59
drag, startPoint x: 871, startPoint y: 276, endPoint x: 785, endPoint y: 278, distance: 85.7
click at [788, 278] on div "[PERSON_NAME] [PHONE_NUMBER]%" at bounding box center [887, 329] width 199 height 130
copy link "[PERSON_NAME]"
click at [892, 298] on icon at bounding box center [898, 298] width 12 height 12
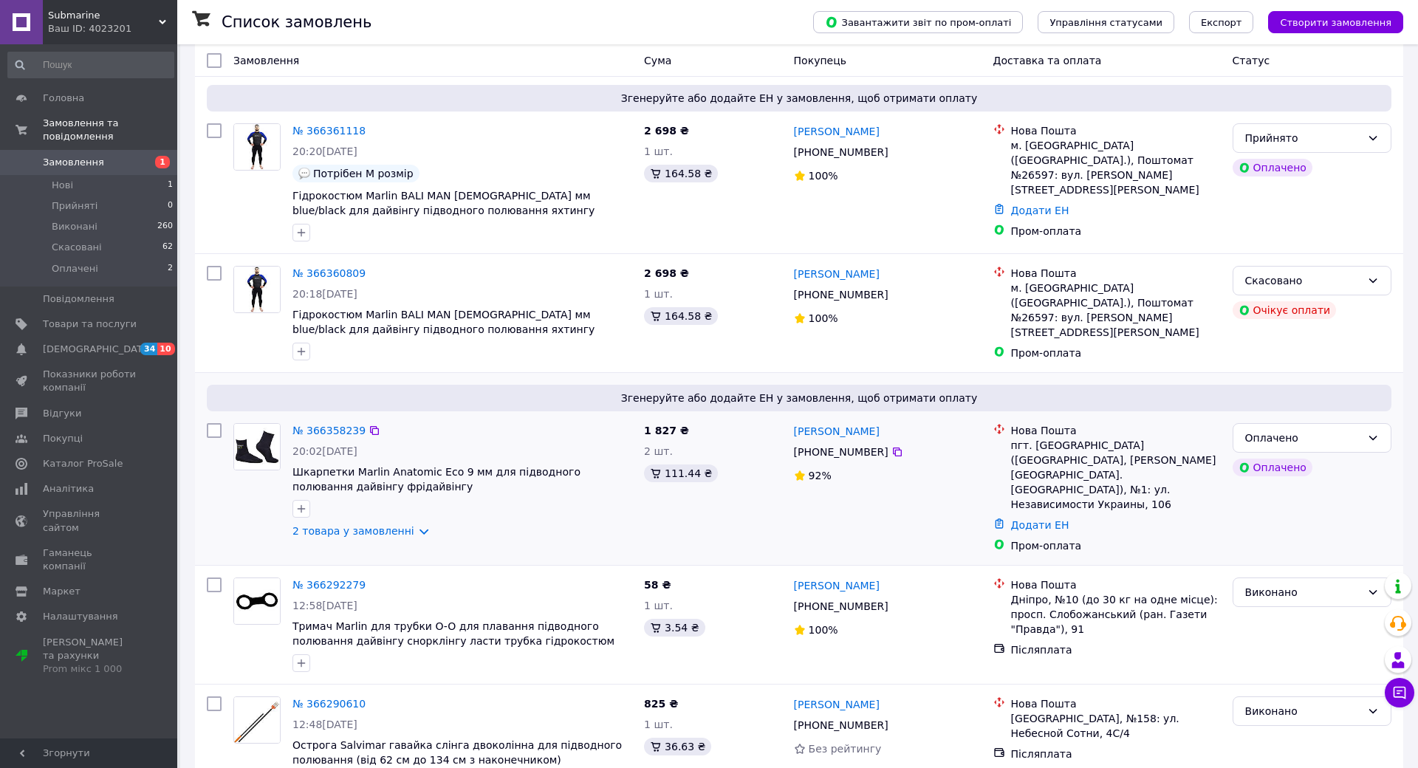
scroll to position [148, 0]
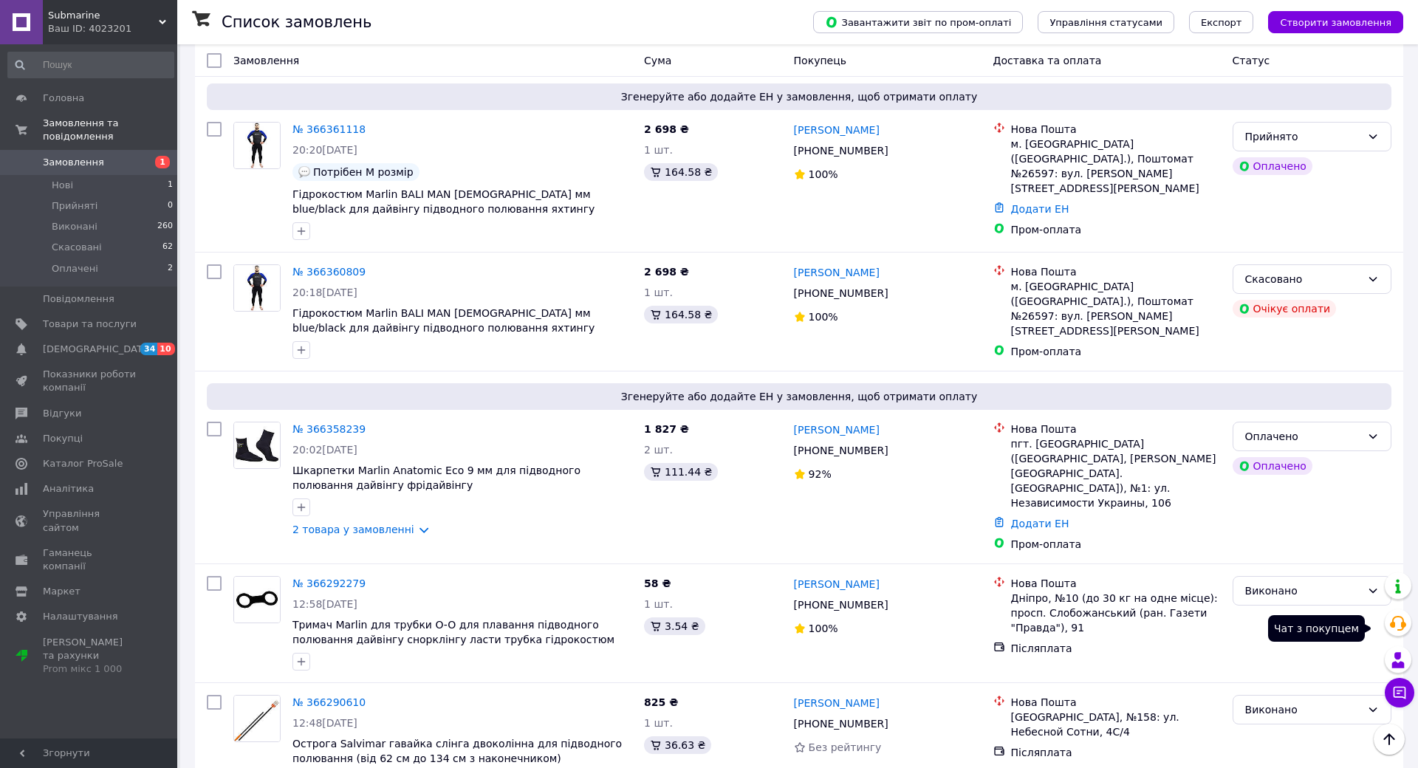
click at [1385, 678] on button "Чат з покупцем" at bounding box center [1400, 693] width 30 height 30
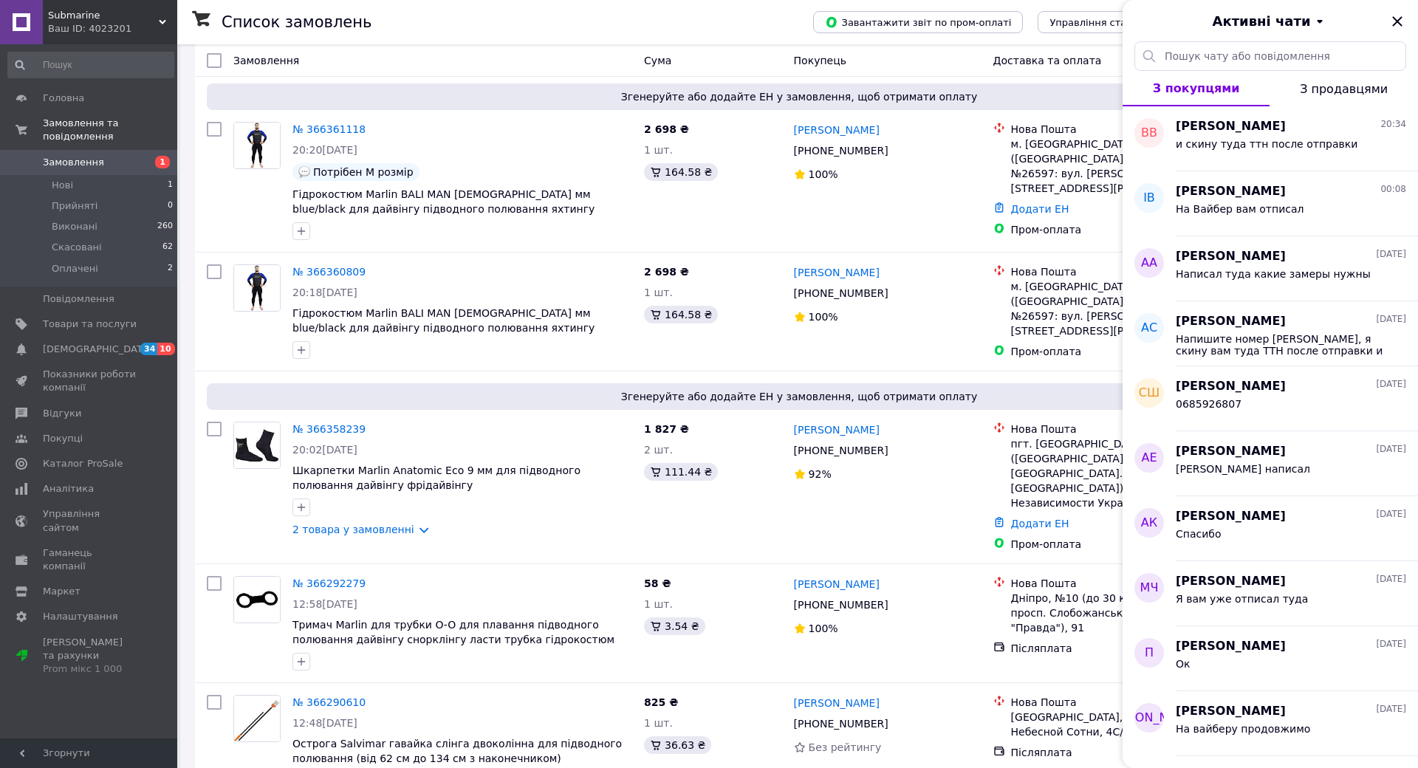
click at [1315, 86] on span "З продавцями" at bounding box center [1344, 89] width 88 height 14
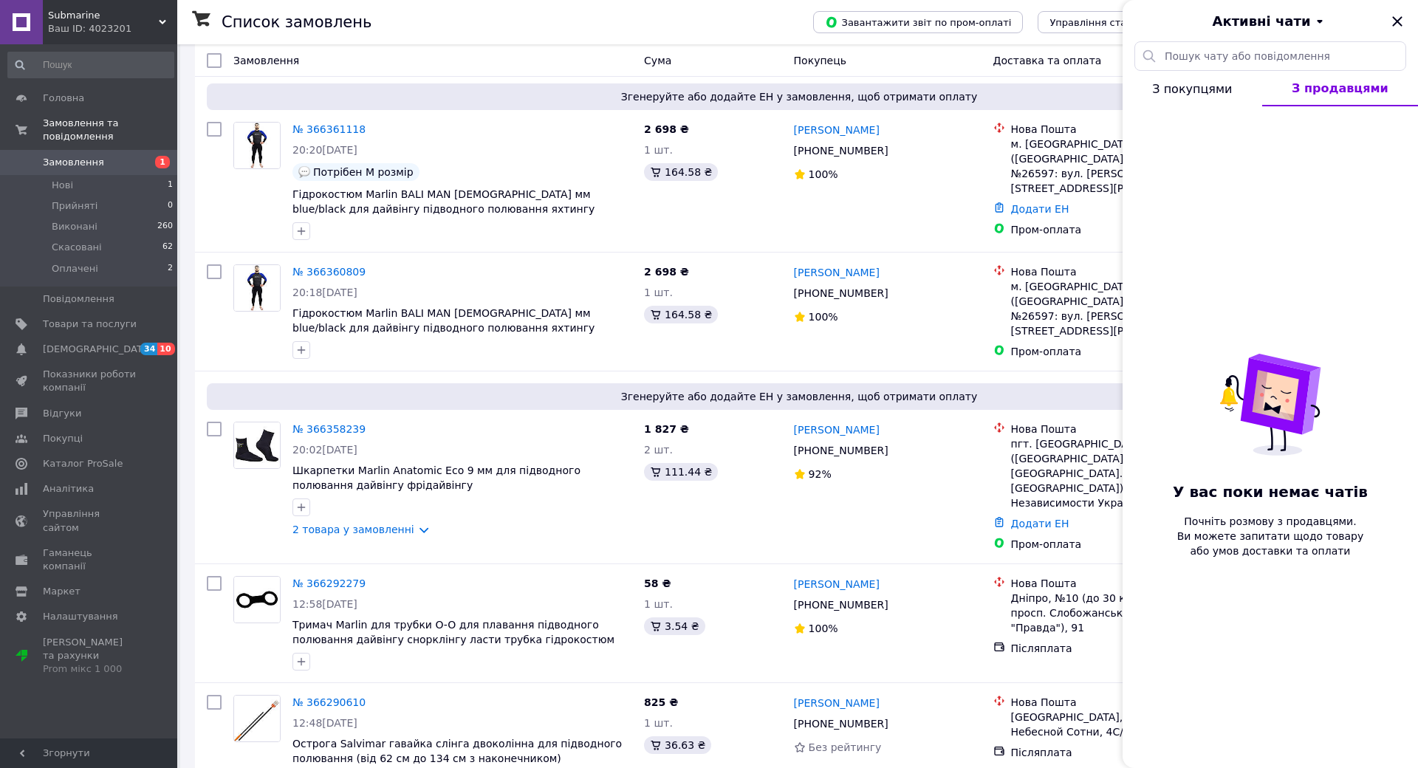
click at [1246, 83] on button "З покупцями" at bounding box center [1193, 88] width 140 height 35
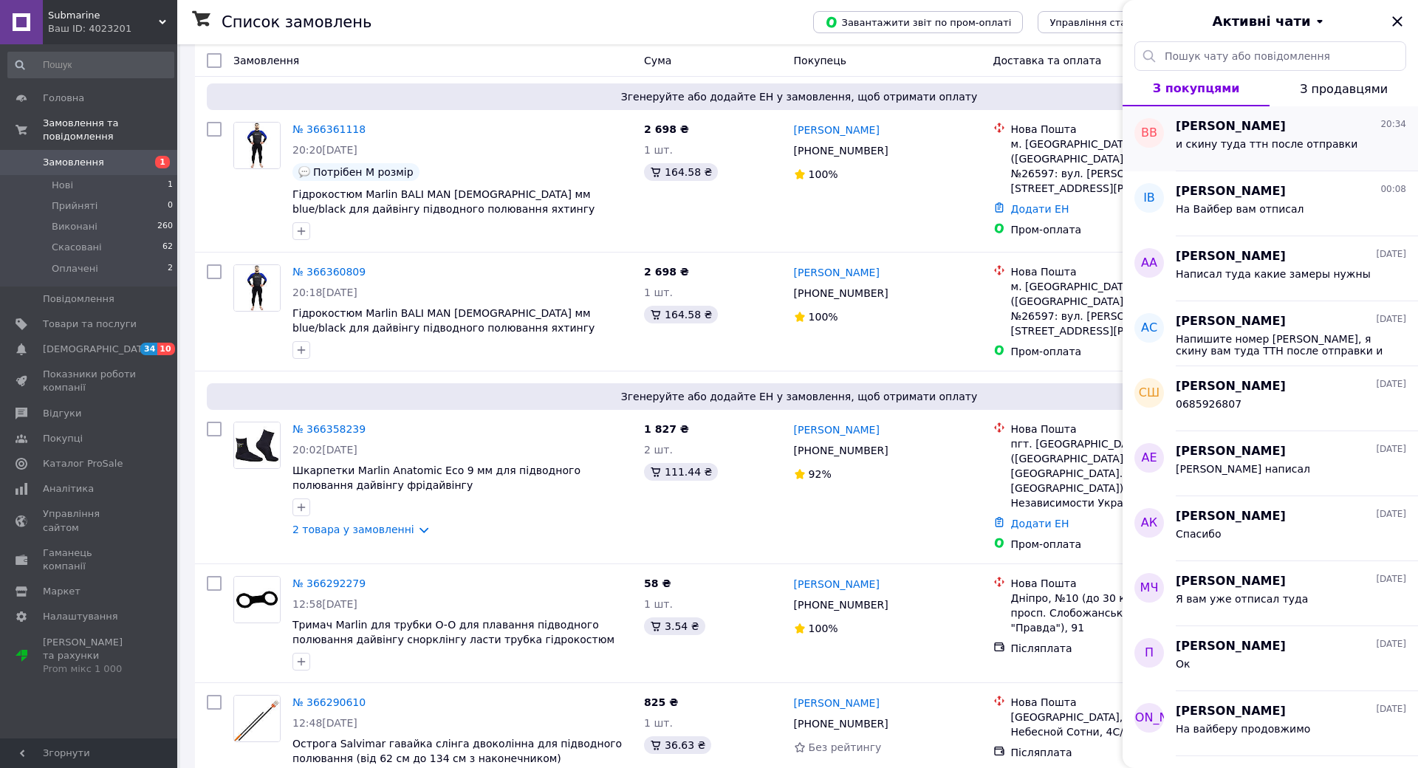
click at [1262, 135] on div "и скину туда ттн после отправки" at bounding box center [1291, 147] width 230 height 24
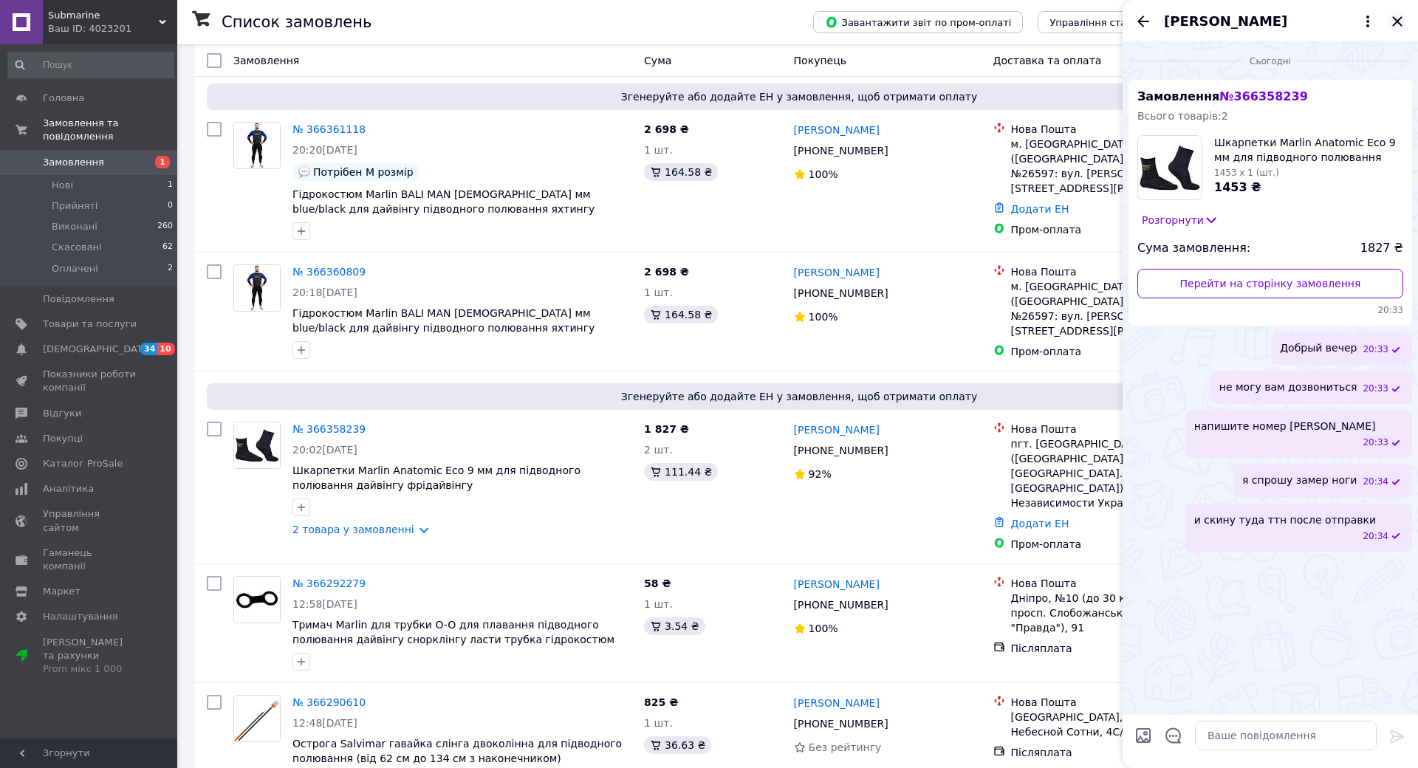
click at [1392, 18] on icon "Закрити" at bounding box center [1397, 21] width 10 height 10
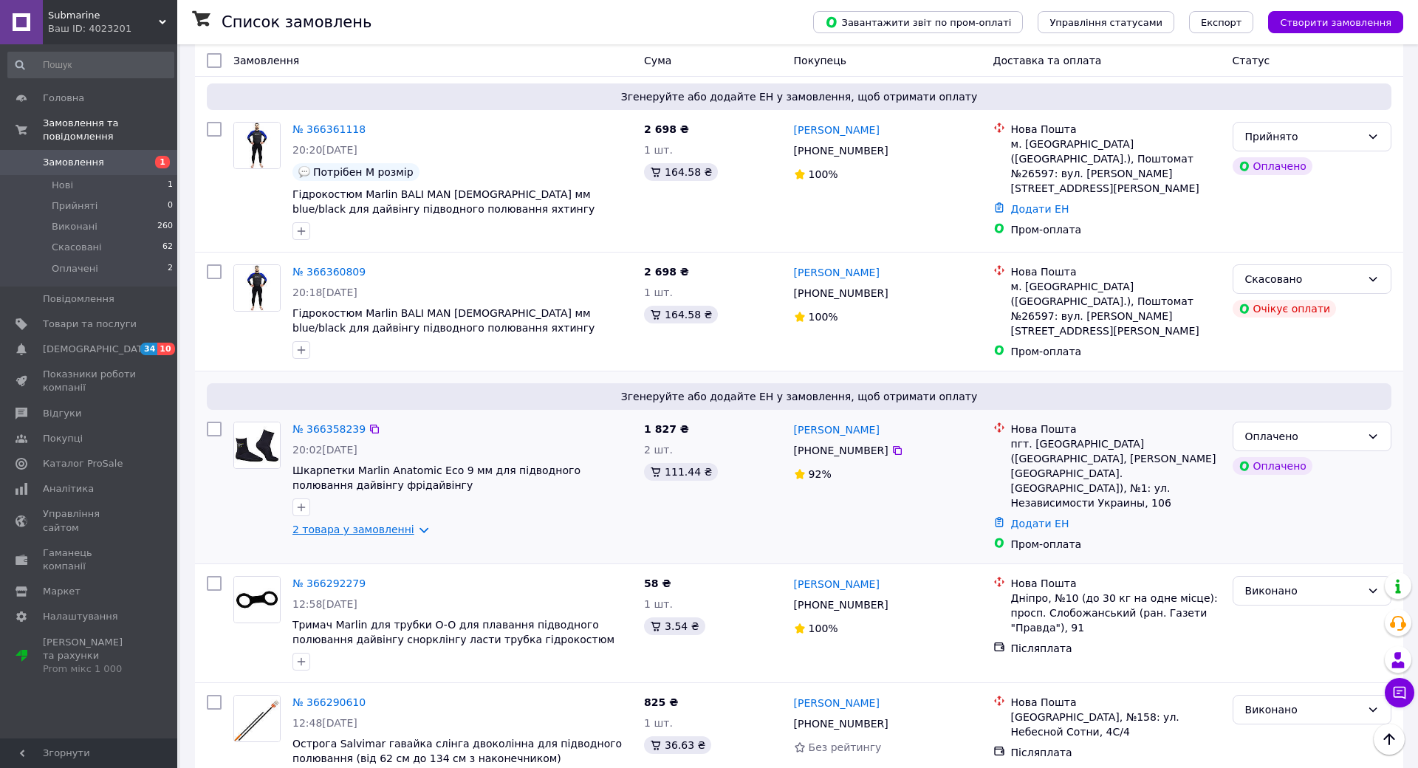
click at [400, 530] on link "2 товара у замовленні" at bounding box center [353, 530] width 122 height 12
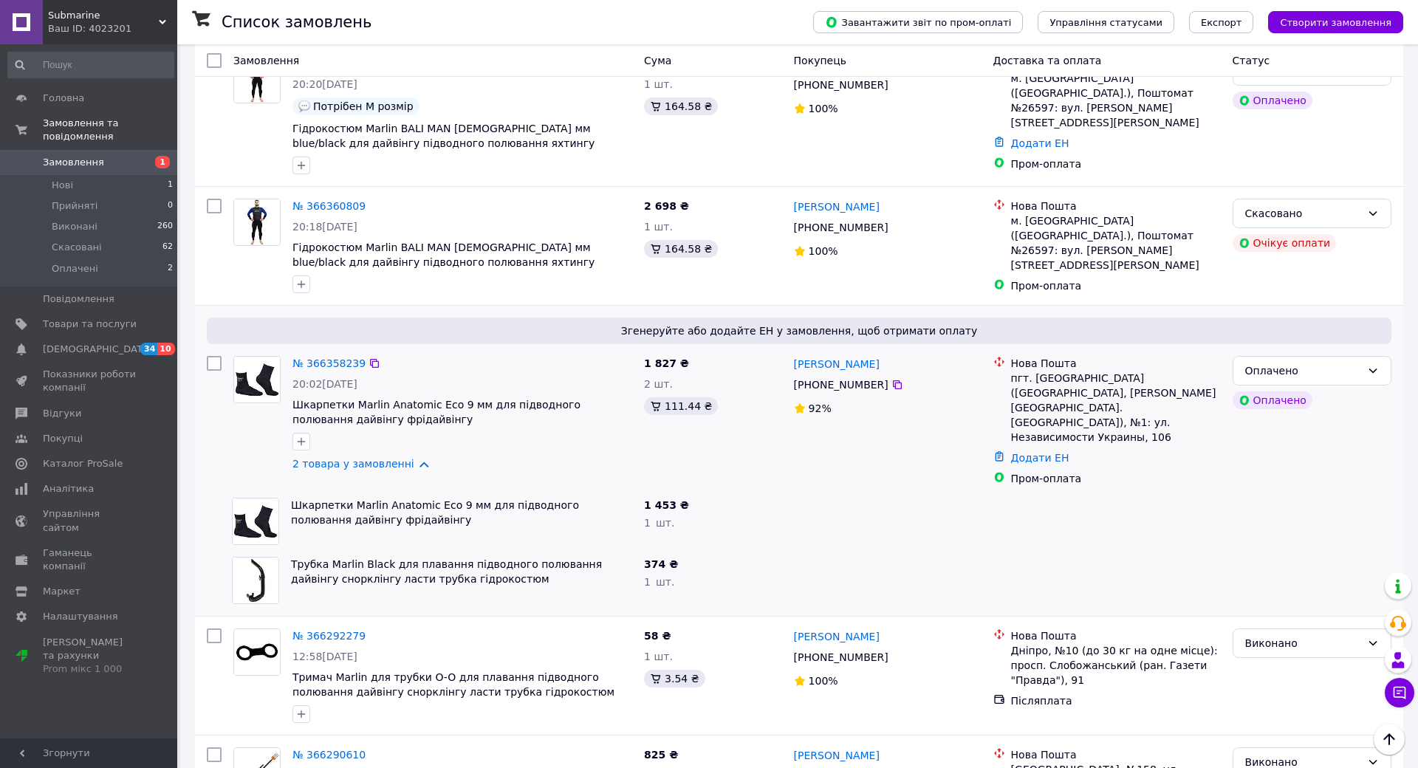
scroll to position [222, 0]
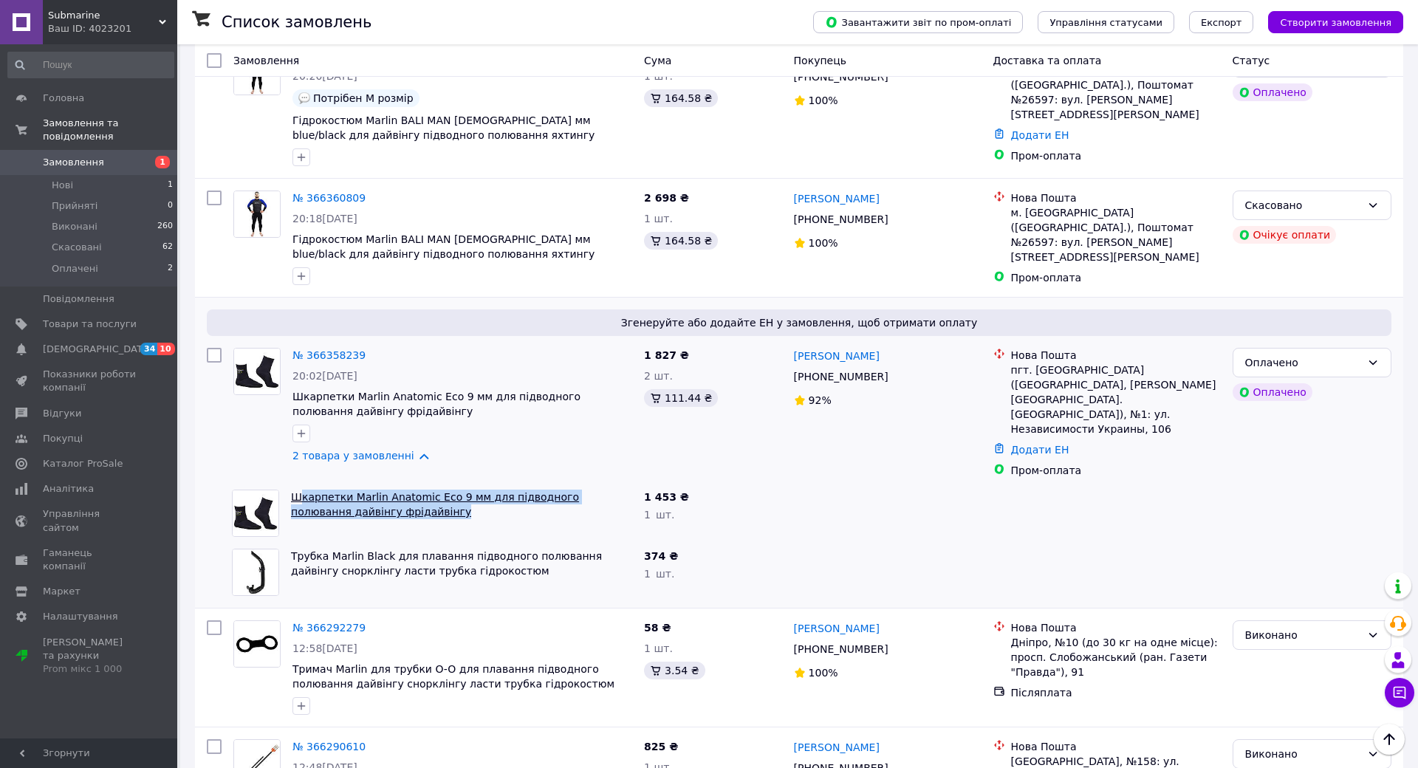
drag, startPoint x: 434, startPoint y: 495, endPoint x: 394, endPoint y: 502, distance: 39.7
click at [297, 490] on span "Шкарпетки Marlin Anatomic Eco 9 мм для підводного полювання дайвінгу фрідайвінгу" at bounding box center [461, 505] width 341 height 30
click at [476, 506] on div "Шкарпетки Marlin Anatomic Eco 9 мм для підводного полювання дайвінгу фрідайвінгу" at bounding box center [461, 513] width 353 height 59
drag, startPoint x: 892, startPoint y: 473, endPoint x: 948, endPoint y: 454, distance: 59.1
click at [893, 484] on div at bounding box center [887, 513] width 199 height 59
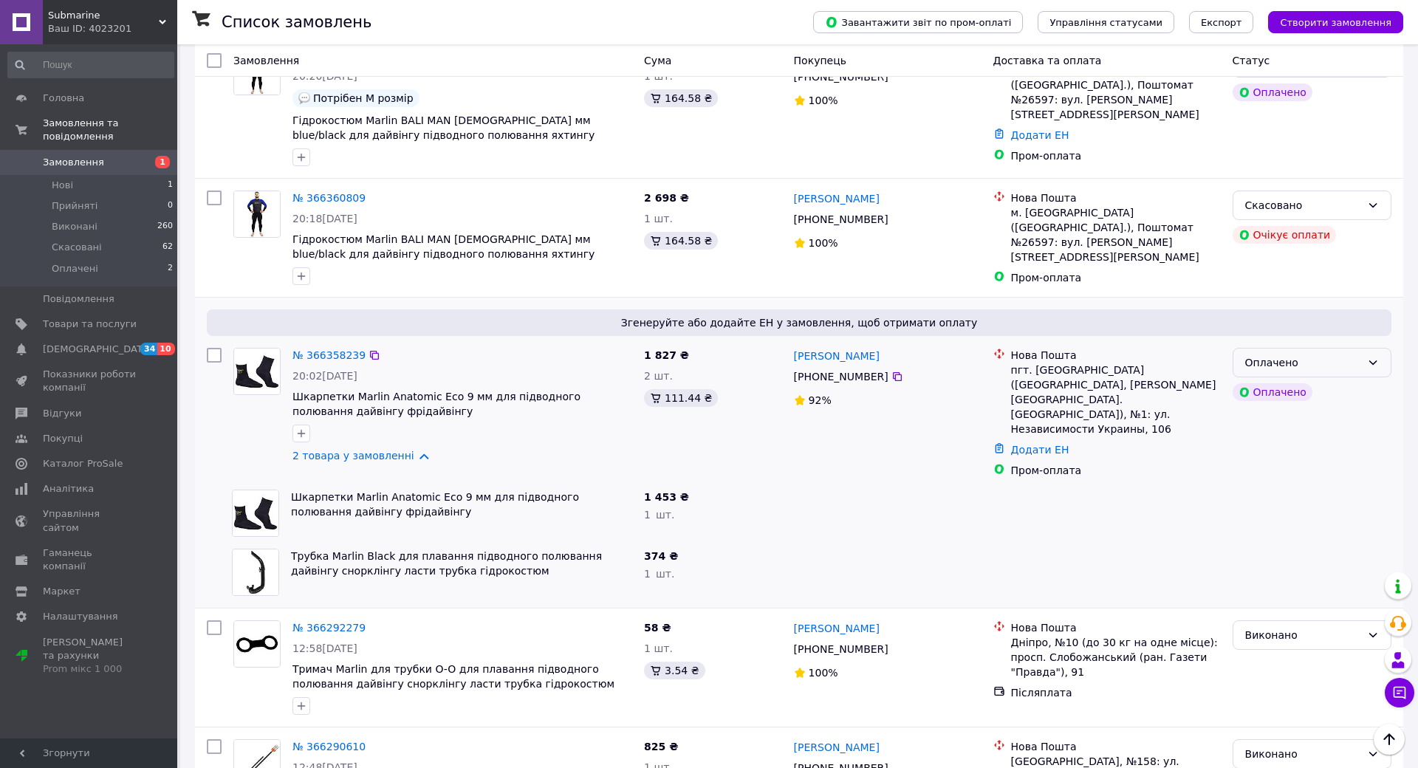
click at [1361, 372] on div "Оплачено" at bounding box center [1312, 363] width 159 height 30
click at [1290, 397] on li "Прийнято" at bounding box center [1302, 395] width 156 height 27
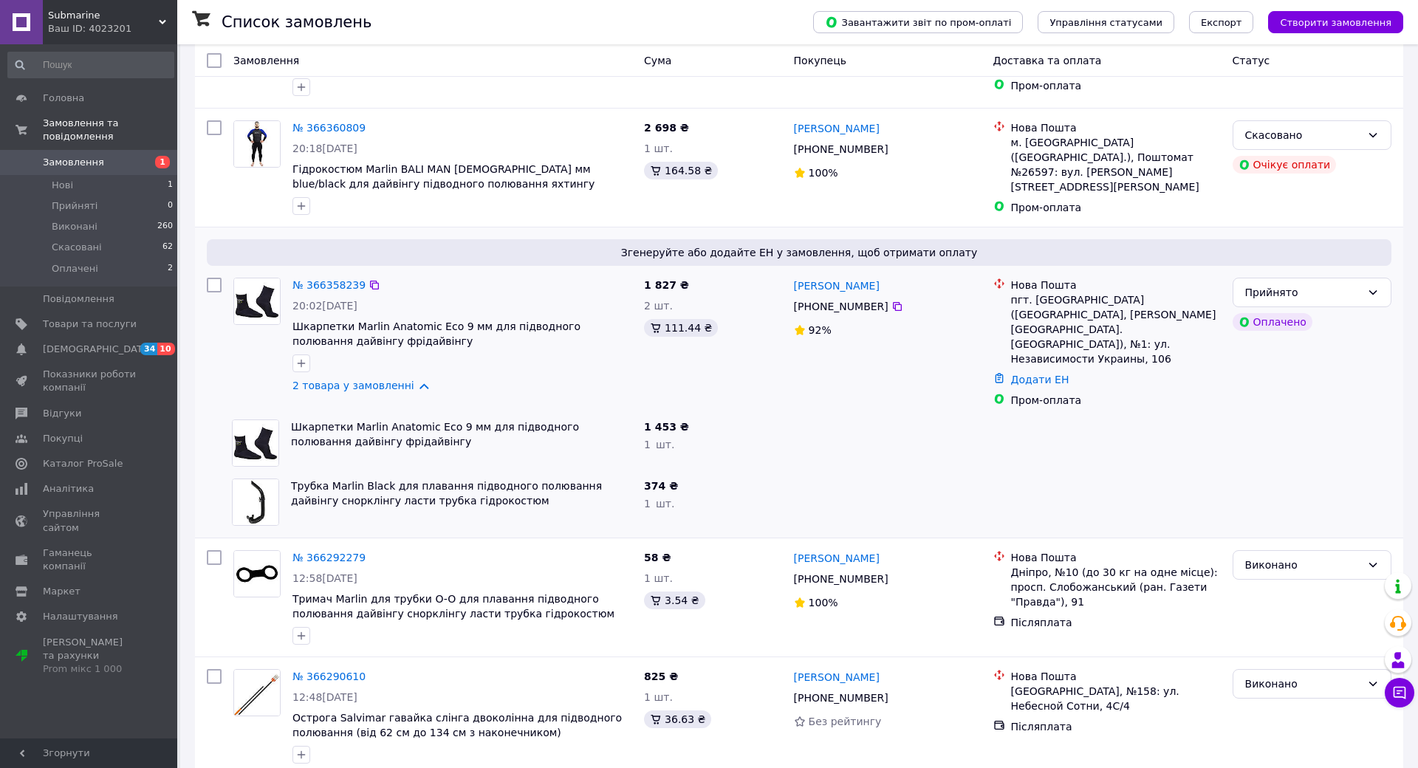
scroll to position [295, 0]
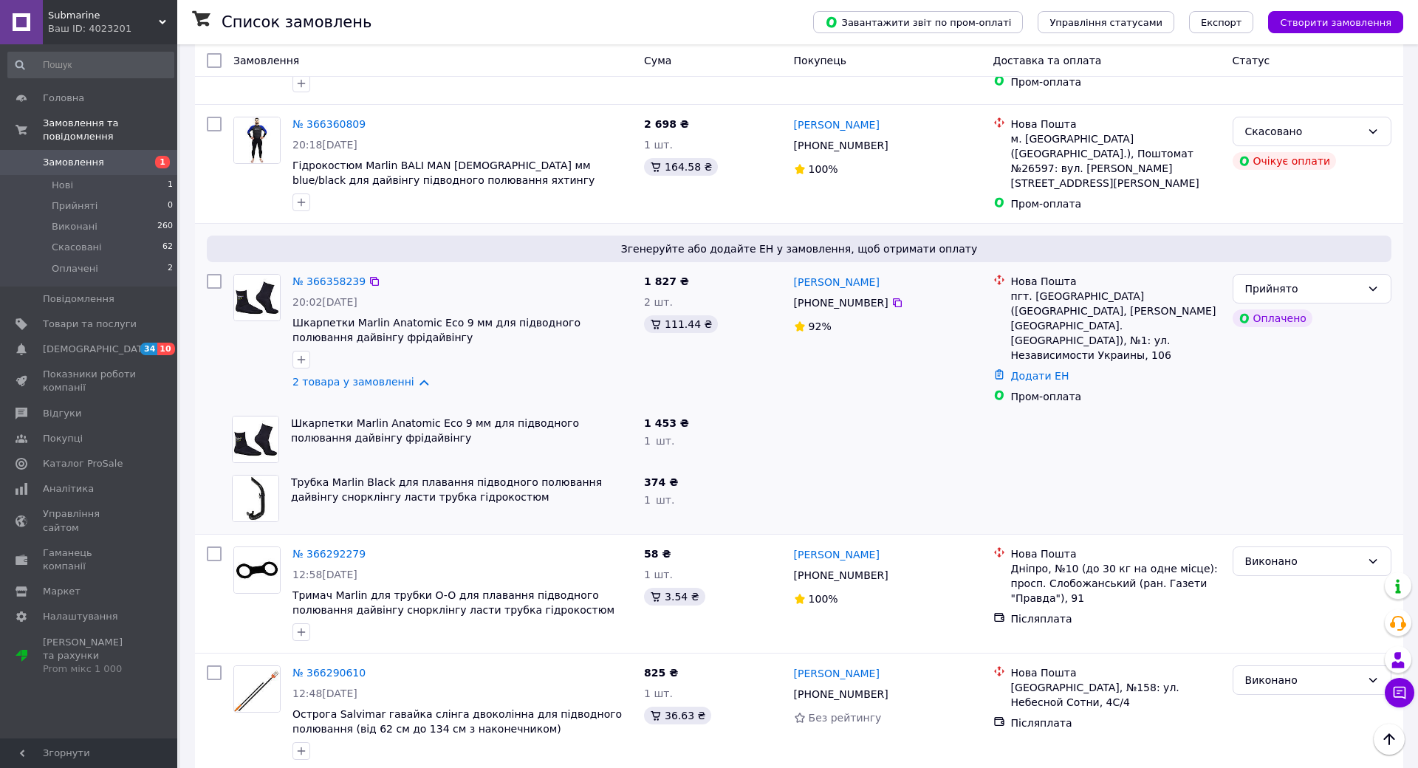
drag, startPoint x: 803, startPoint y: 279, endPoint x: 785, endPoint y: 281, distance: 17.8
click at [788, 281] on div "[PERSON_NAME] [PHONE_NUMBER]%" at bounding box center [887, 339] width 199 height 142
copy link "[PERSON_NAME]"
click at [892, 304] on icon at bounding box center [898, 303] width 12 height 12
drag, startPoint x: 1002, startPoint y: 298, endPoint x: 1053, endPoint y: 326, distance: 58.2
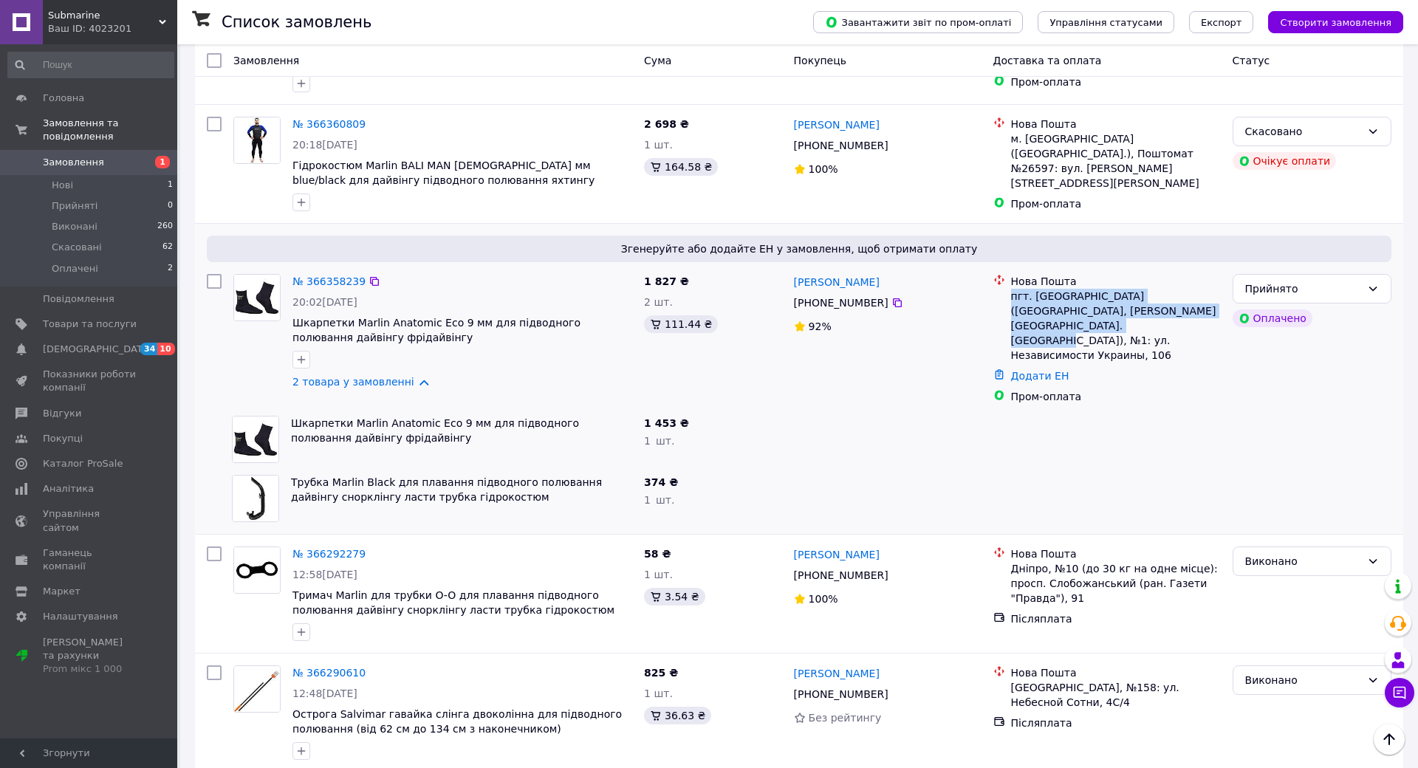
click at [1053, 326] on div "Нова Пошта пгт. [GEOGRAPHIC_DATA] ([GEOGRAPHIC_DATA], [PERSON_NAME][GEOGRAPHIC_…" at bounding box center [1116, 318] width 216 height 89
copy div "пгт. [GEOGRAPHIC_DATA] ([GEOGRAPHIC_DATA], [PERSON_NAME][GEOGRAPHIC_DATA]. [GEO…"
click at [880, 430] on div at bounding box center [887, 439] width 199 height 59
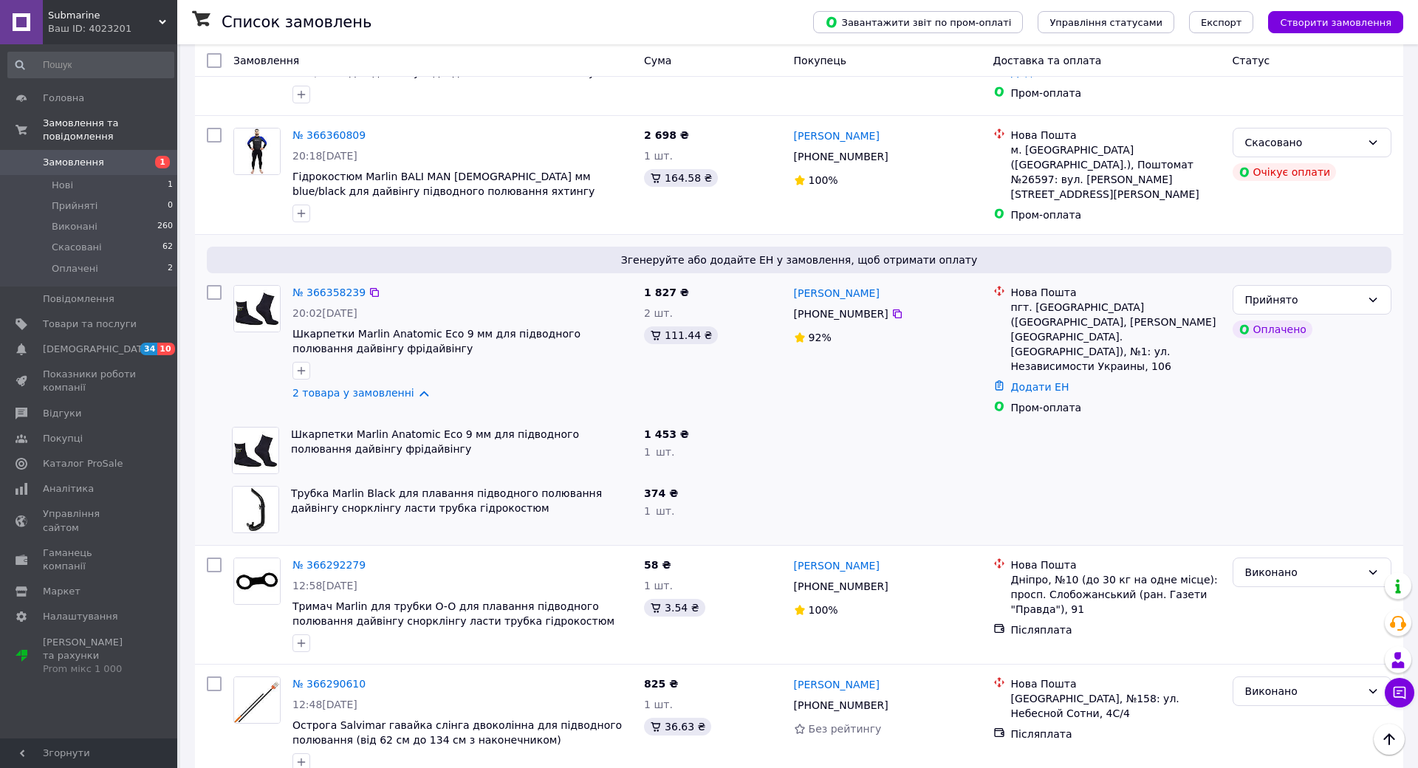
drag, startPoint x: 956, startPoint y: 412, endPoint x: 1014, endPoint y: 295, distance: 130.5
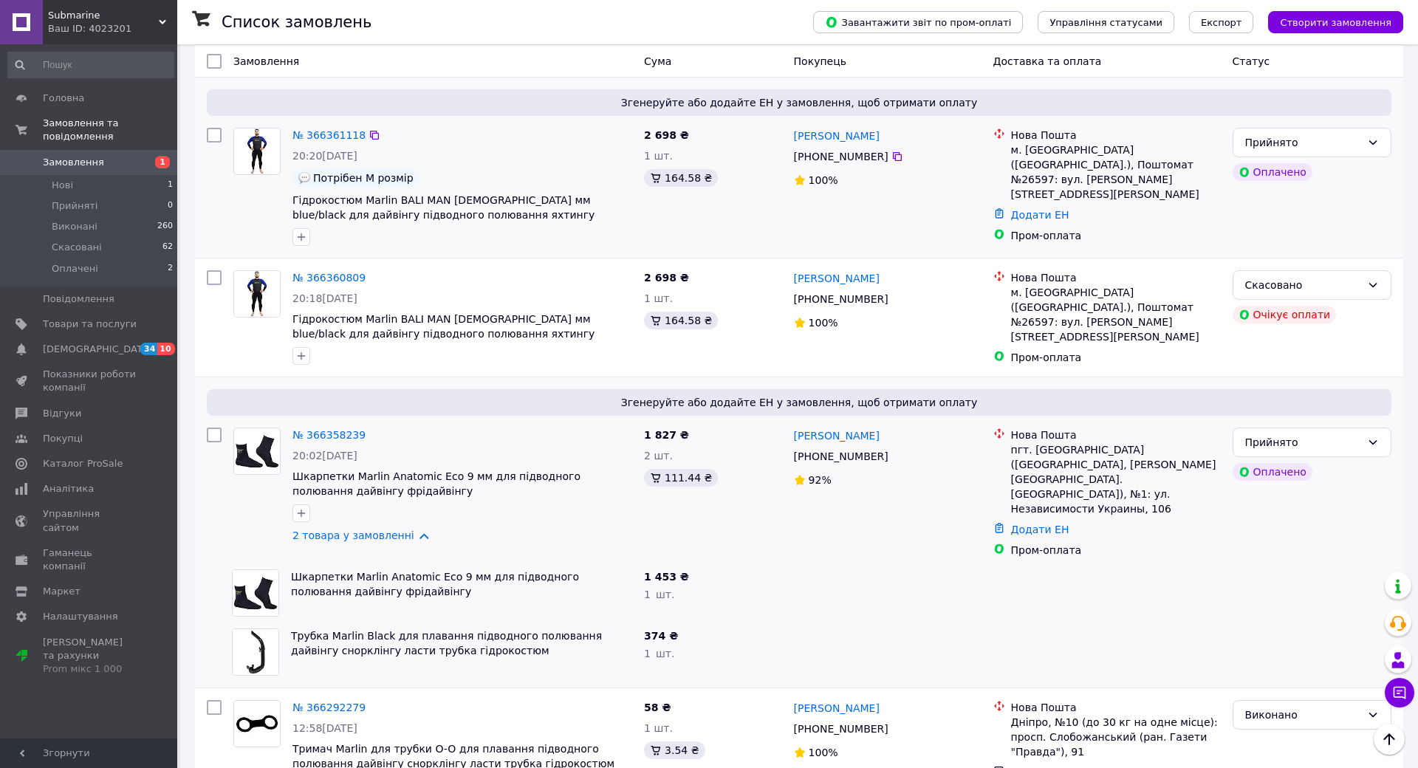
scroll to position [137, 0]
